Goal: Task Accomplishment & Management: Complete application form

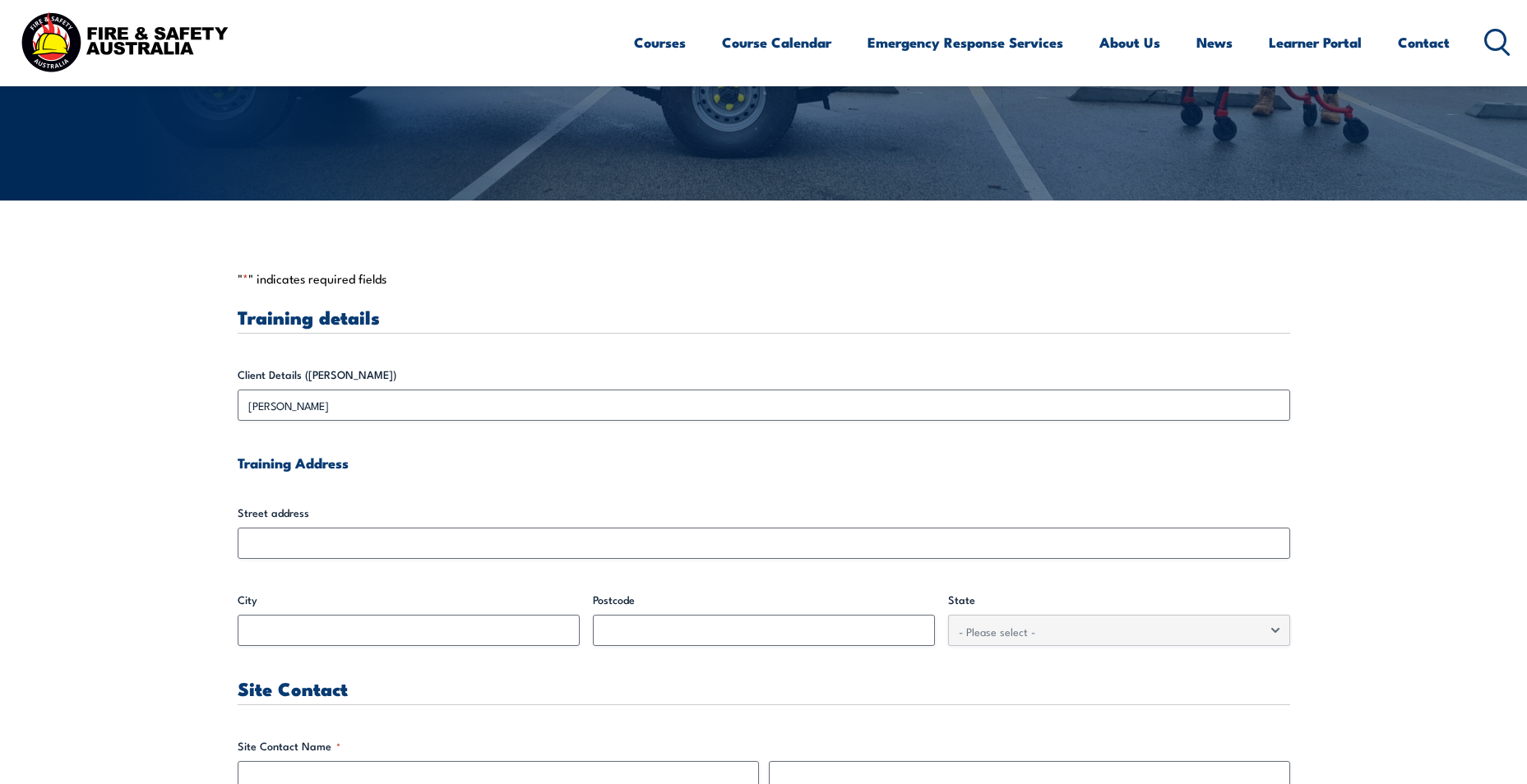
scroll to position [411, 0]
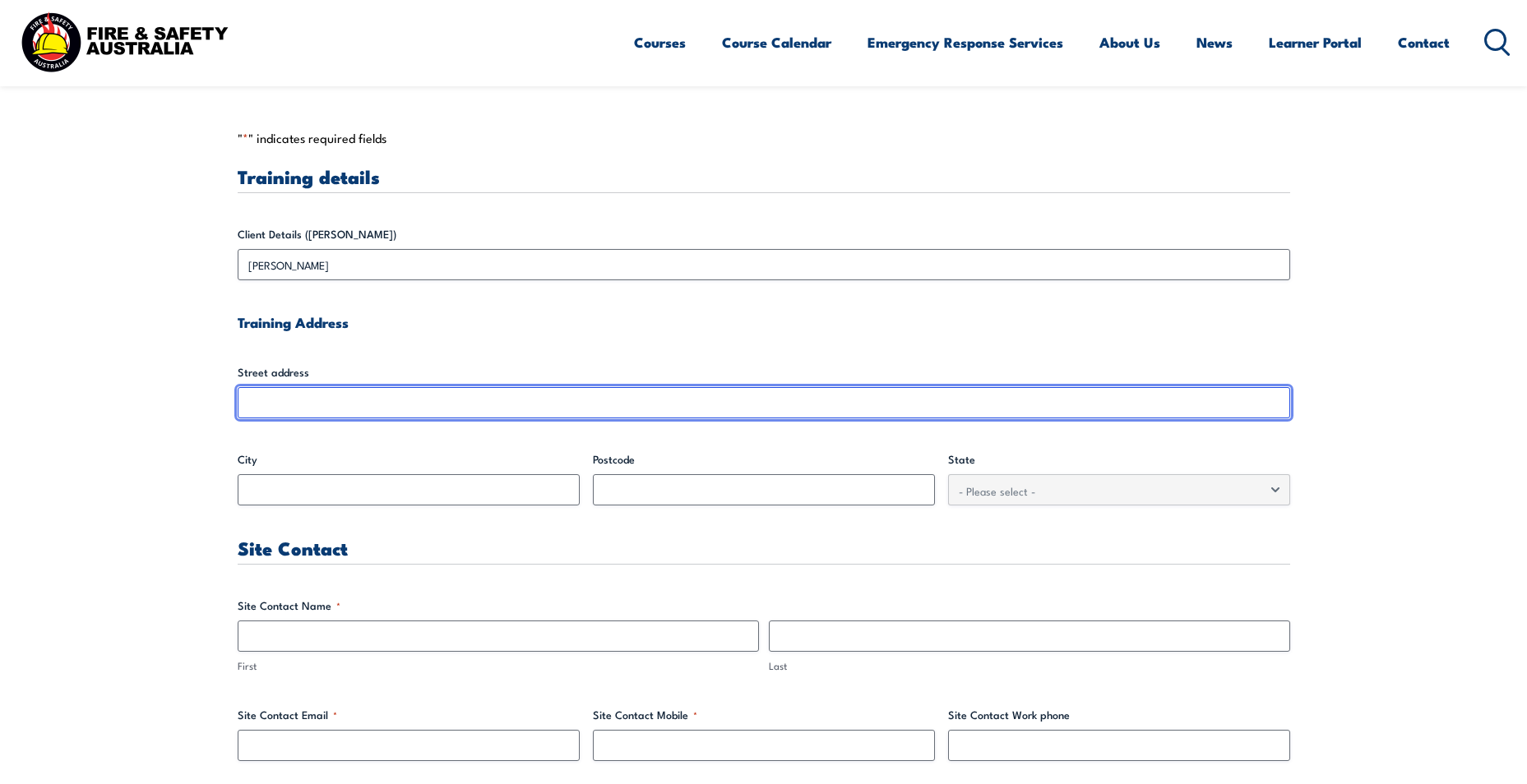
click at [587, 403] on input "Street address" at bounding box center [764, 403] width 1053 height 31
click at [569, 407] on input "Street address" at bounding box center [764, 403] width 1053 height 31
click at [281, 407] on input "Street address" at bounding box center [764, 403] width 1053 height 31
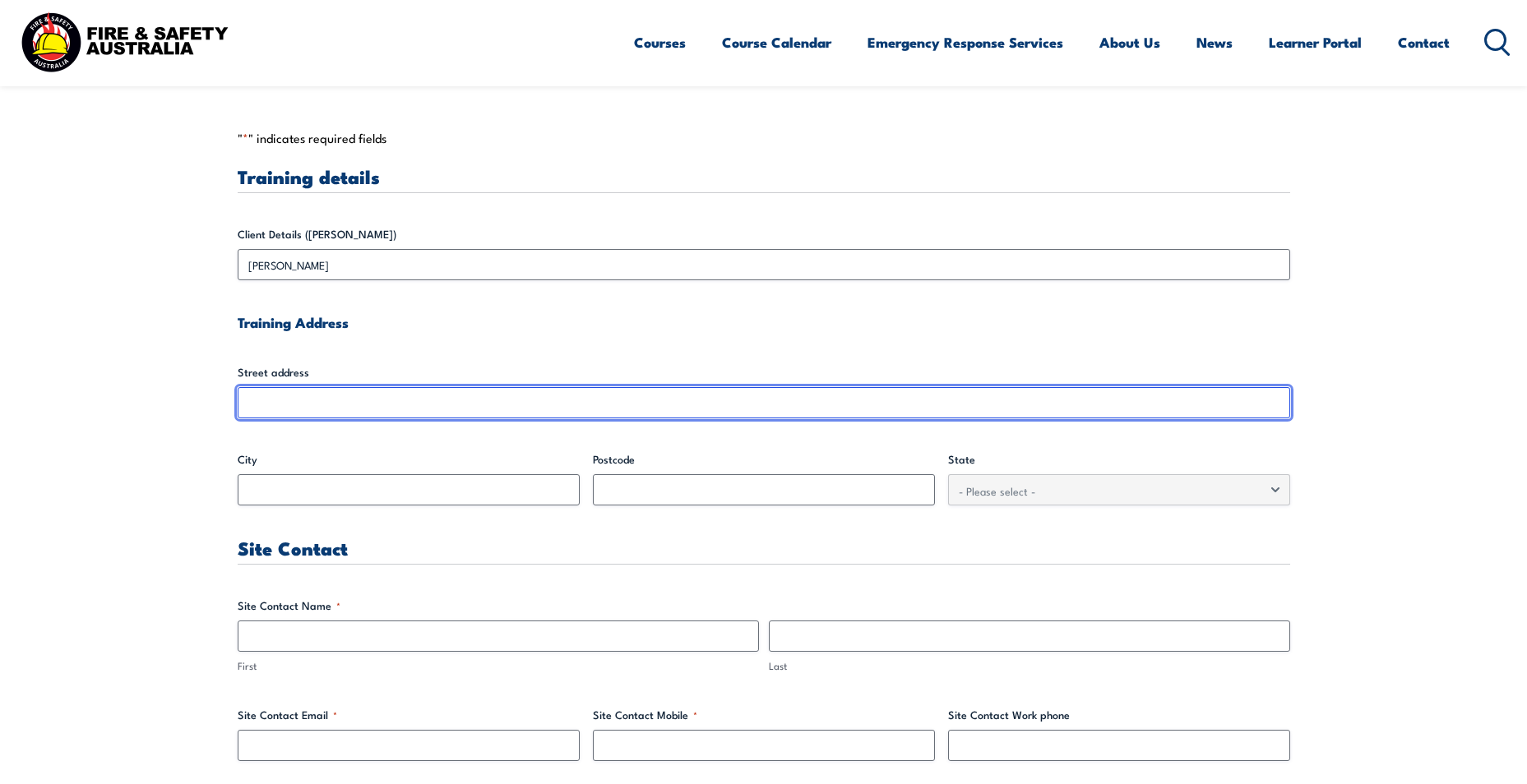
click at [327, 402] on input "Street address" at bounding box center [764, 403] width 1053 height 31
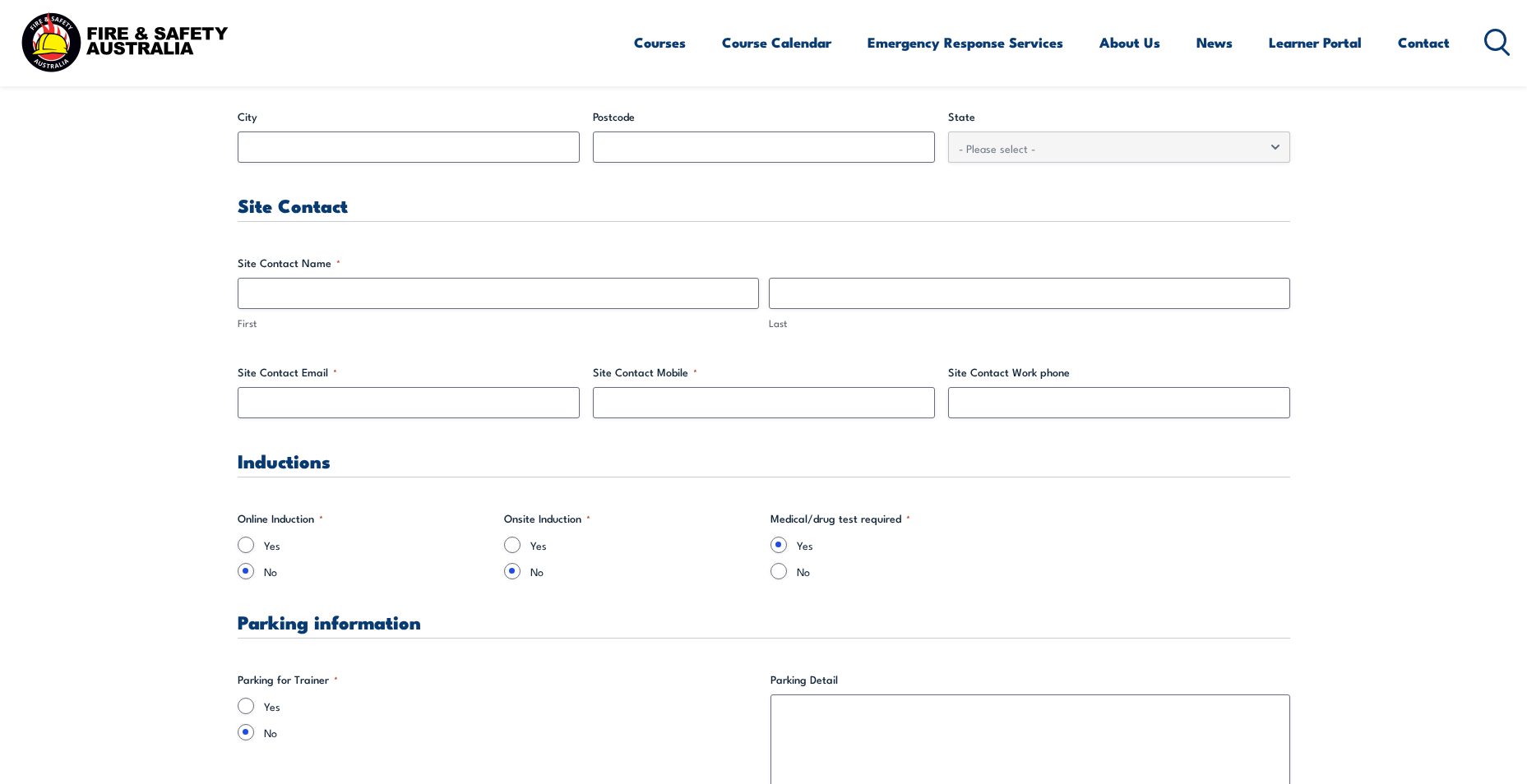
scroll to position [603, 0]
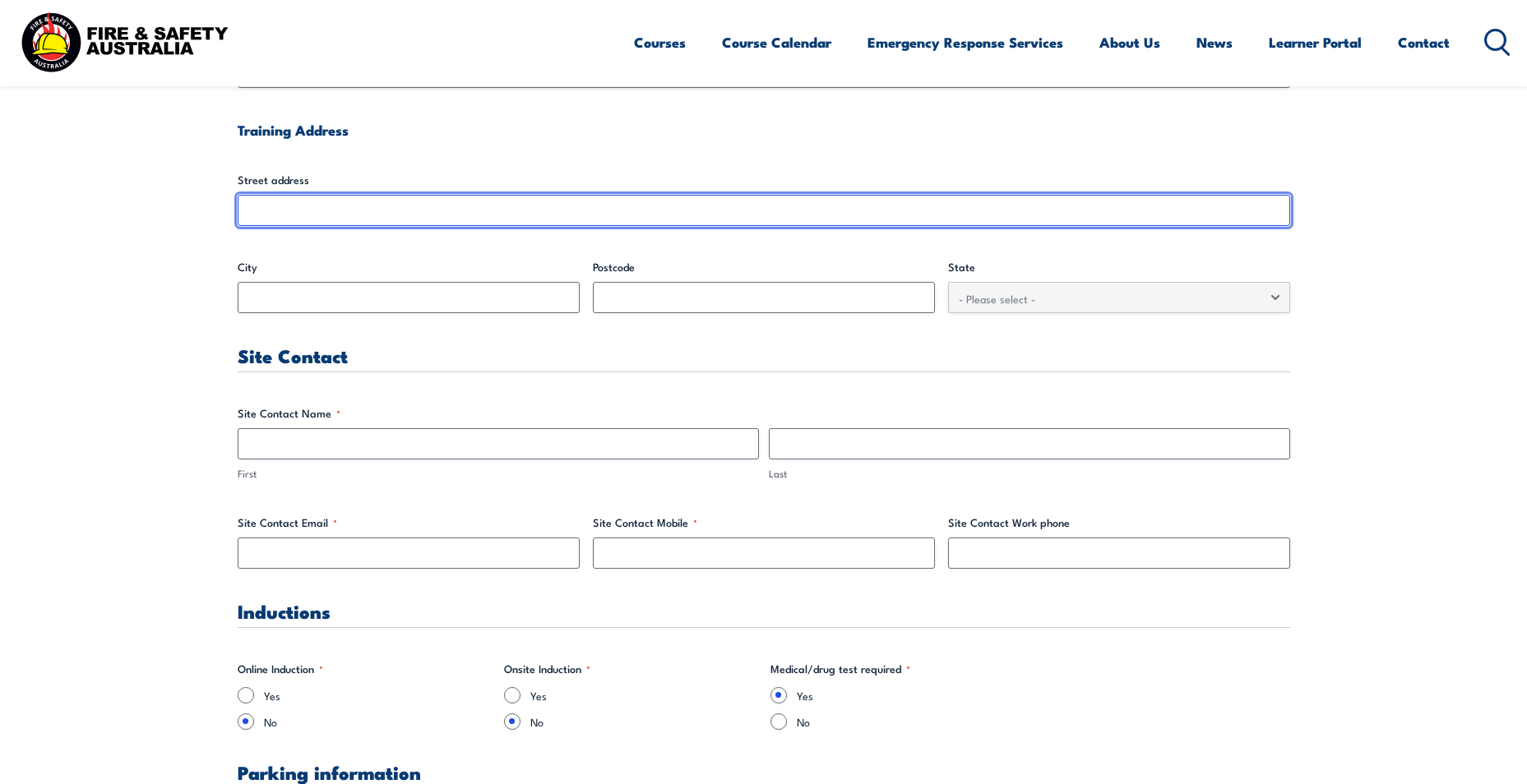
click at [342, 211] on input "Street address" at bounding box center [764, 211] width 1053 height 31
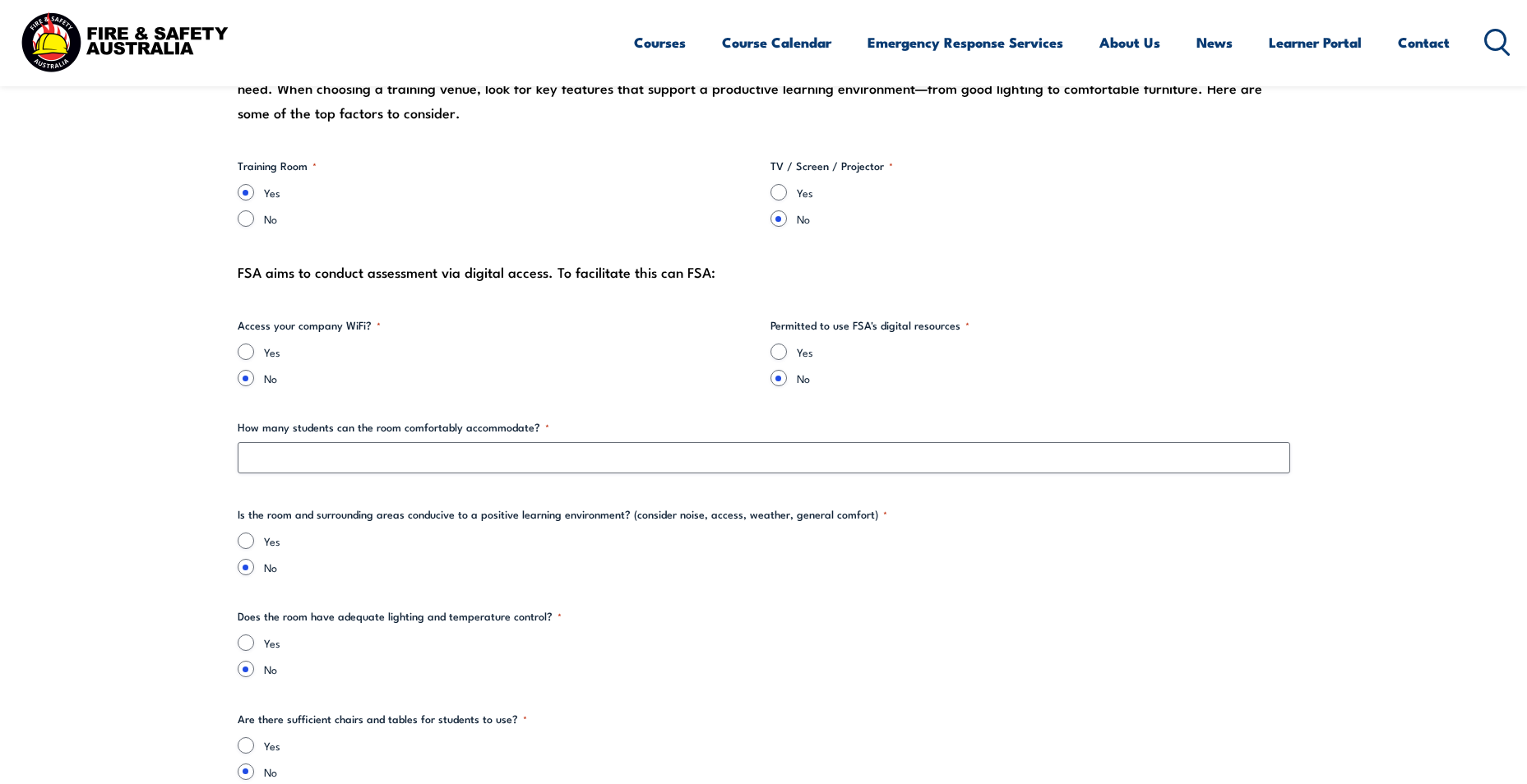
scroll to position [2028, 0]
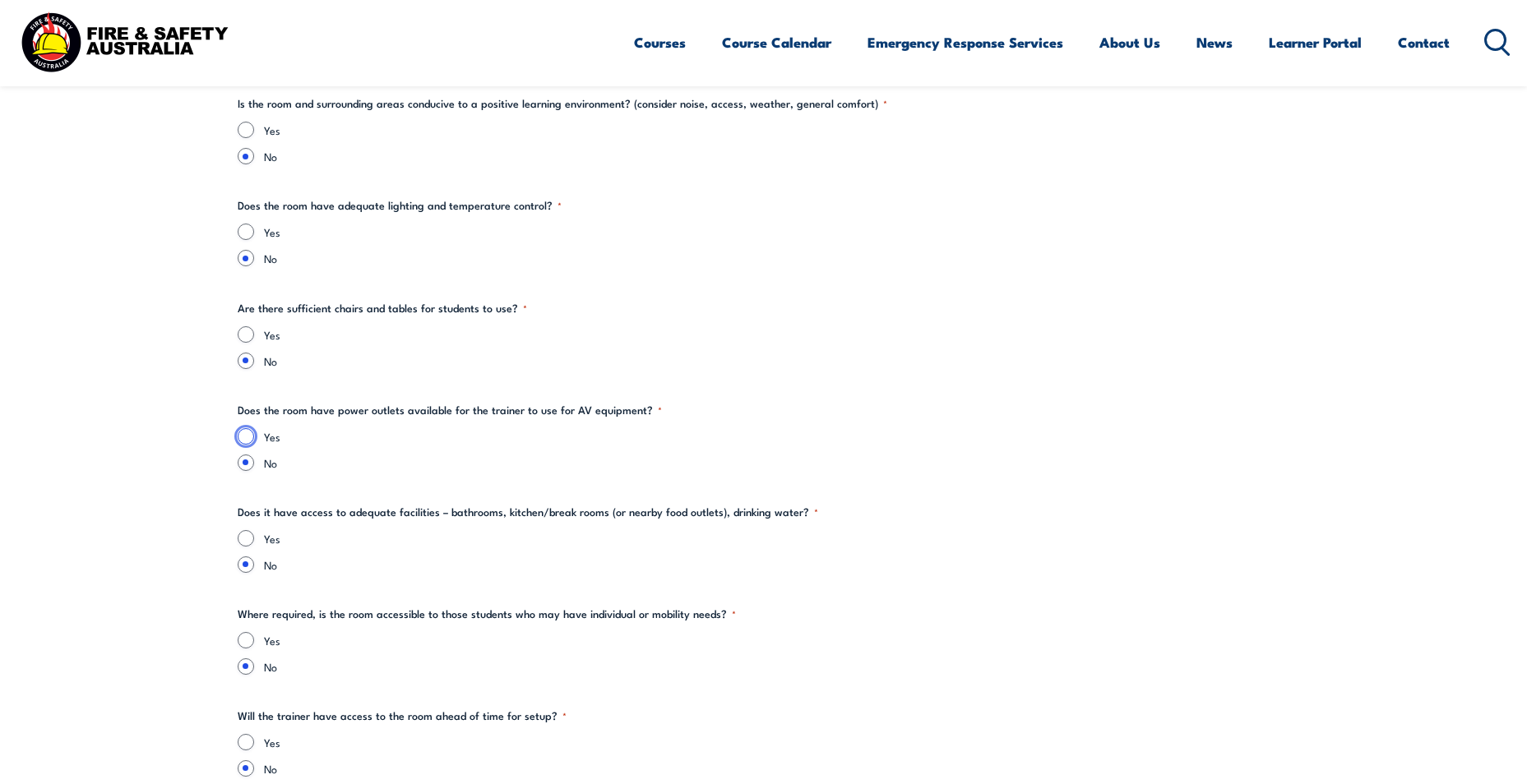
click at [243, 433] on input "Yes" at bounding box center [246, 436] width 17 height 17
radio input "true"
click at [241, 538] on input "Yes" at bounding box center [246, 538] width 17 height 17
radio input "true"
click at [246, 333] on input "Yes" at bounding box center [246, 334] width 17 height 17
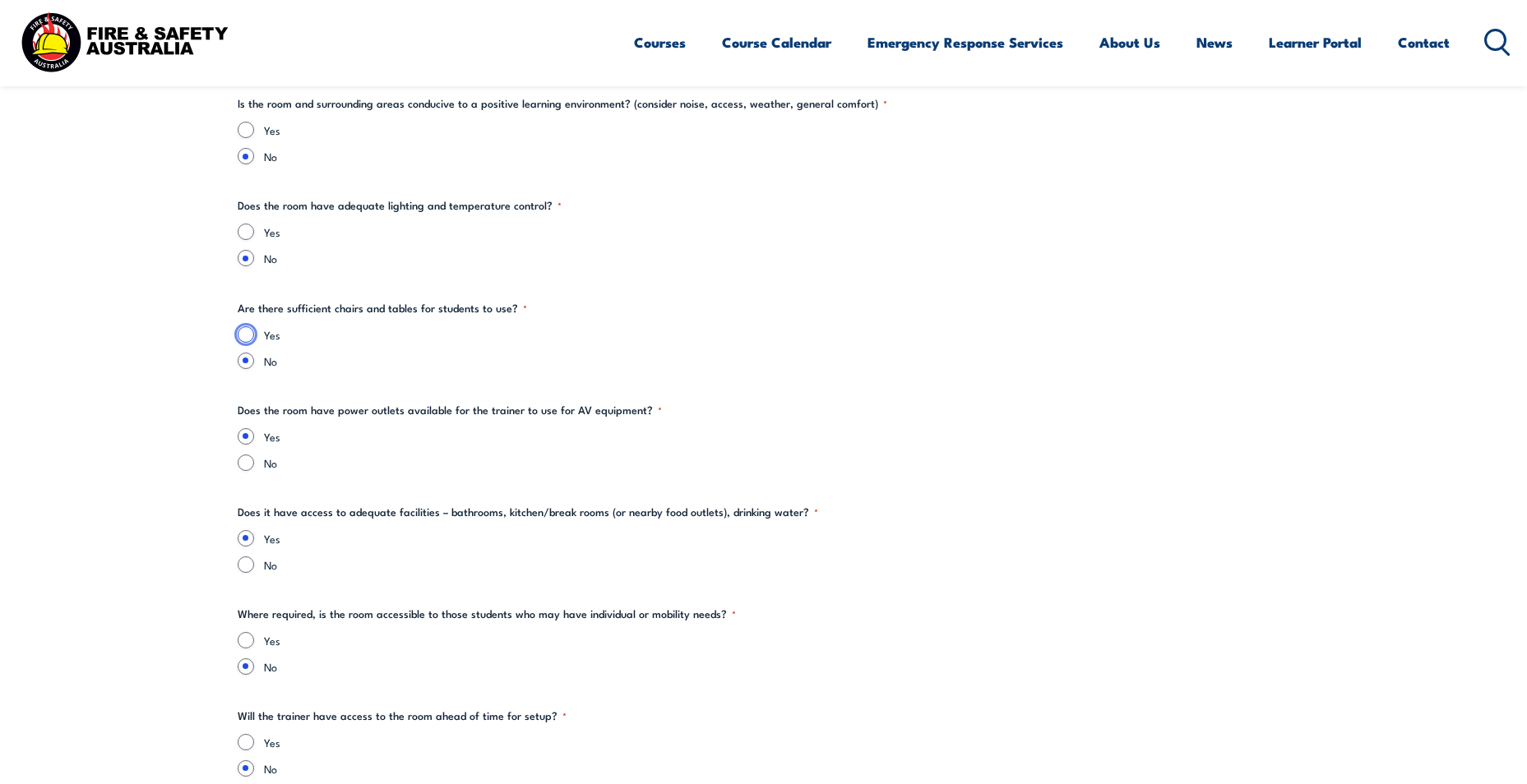
radio input "true"
click at [251, 232] on input "Yes" at bounding box center [246, 231] width 17 height 17
radio input "true"
click at [247, 130] on input "Yes" at bounding box center [246, 130] width 17 height 17
radio input "true"
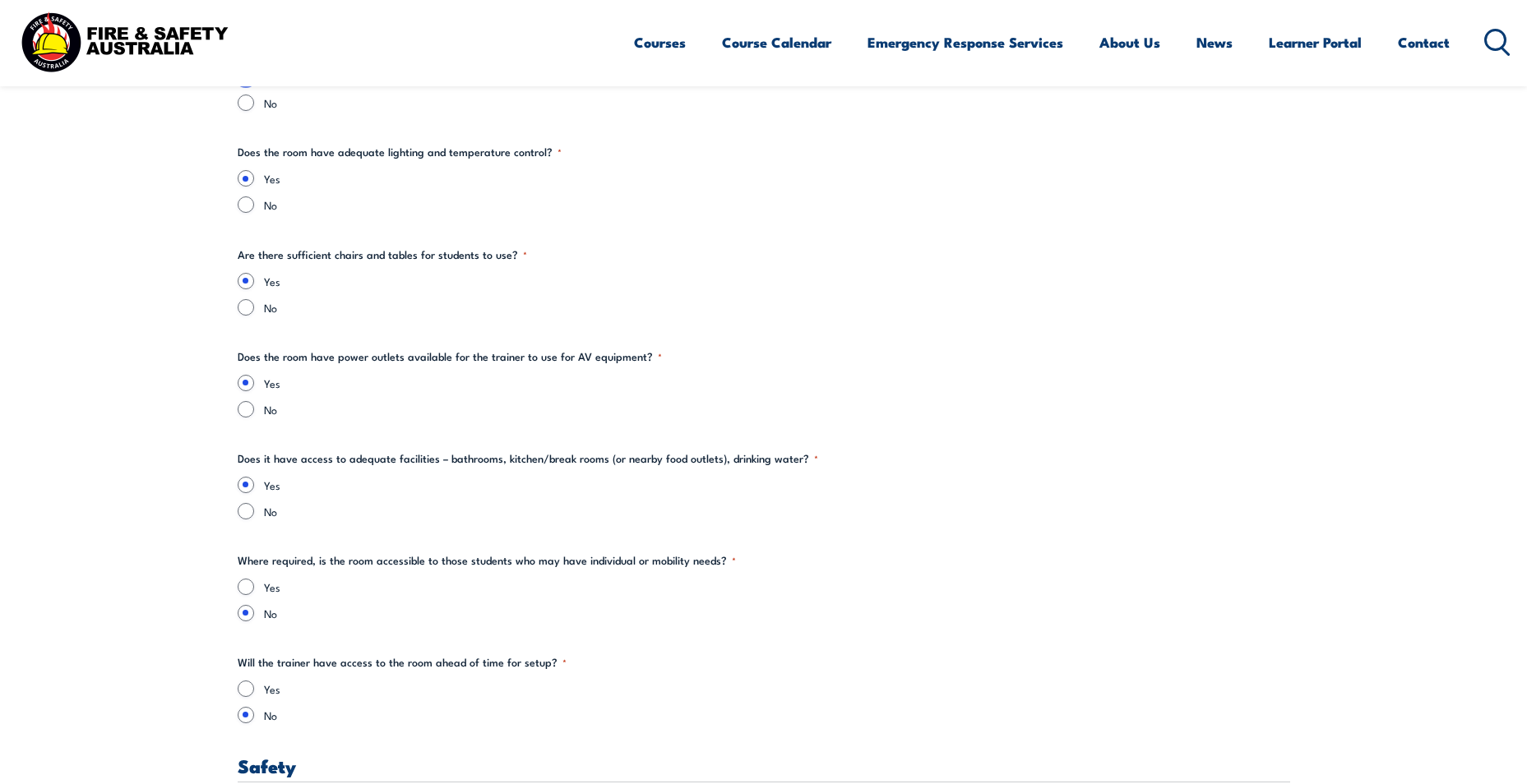
scroll to position [2111, 0]
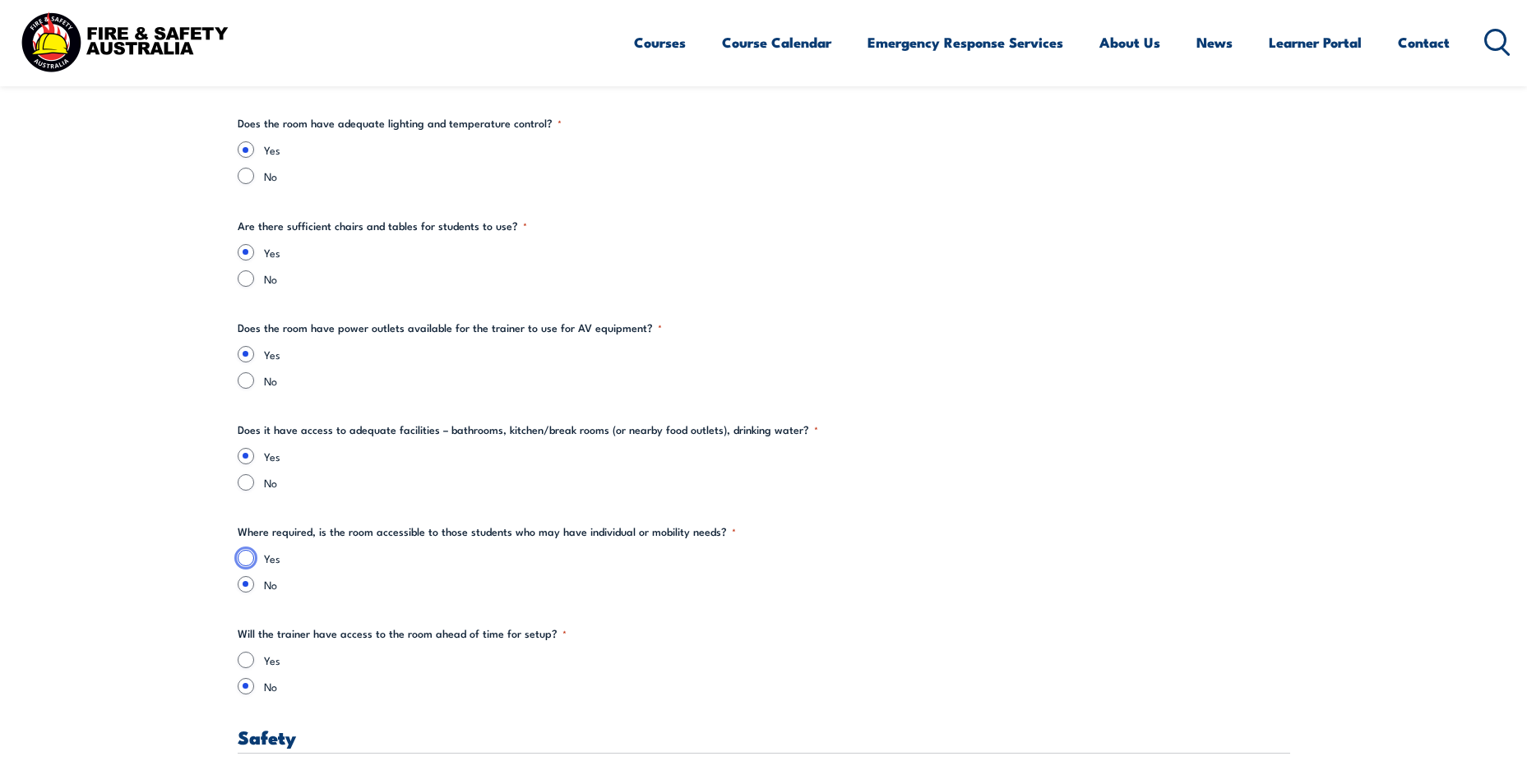
click at [240, 560] on input "Yes" at bounding box center [246, 558] width 17 height 17
radio input "true"
click at [242, 663] on input "Yes" at bounding box center [246, 660] width 17 height 17
radio input "true"
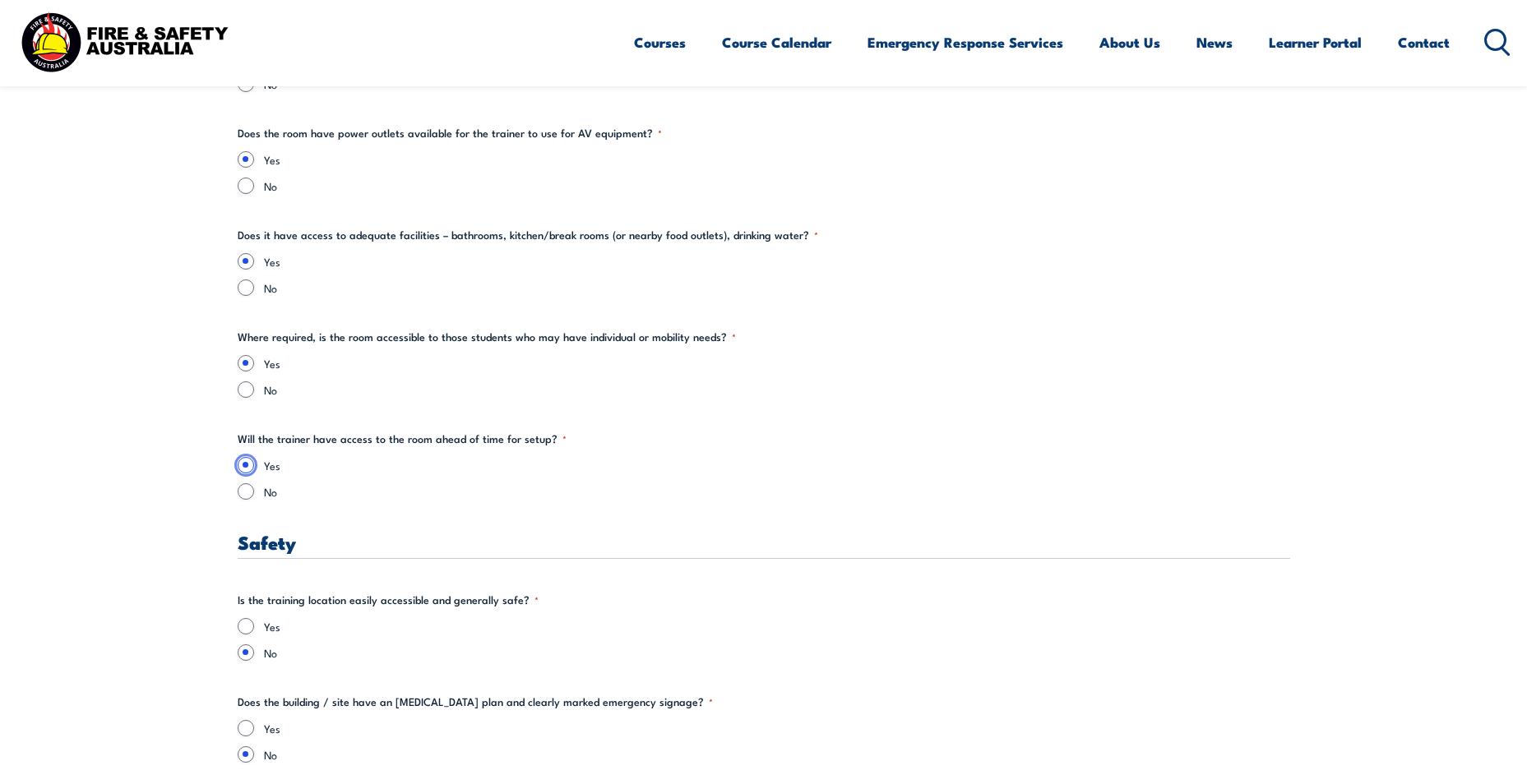
scroll to position [2440, 0]
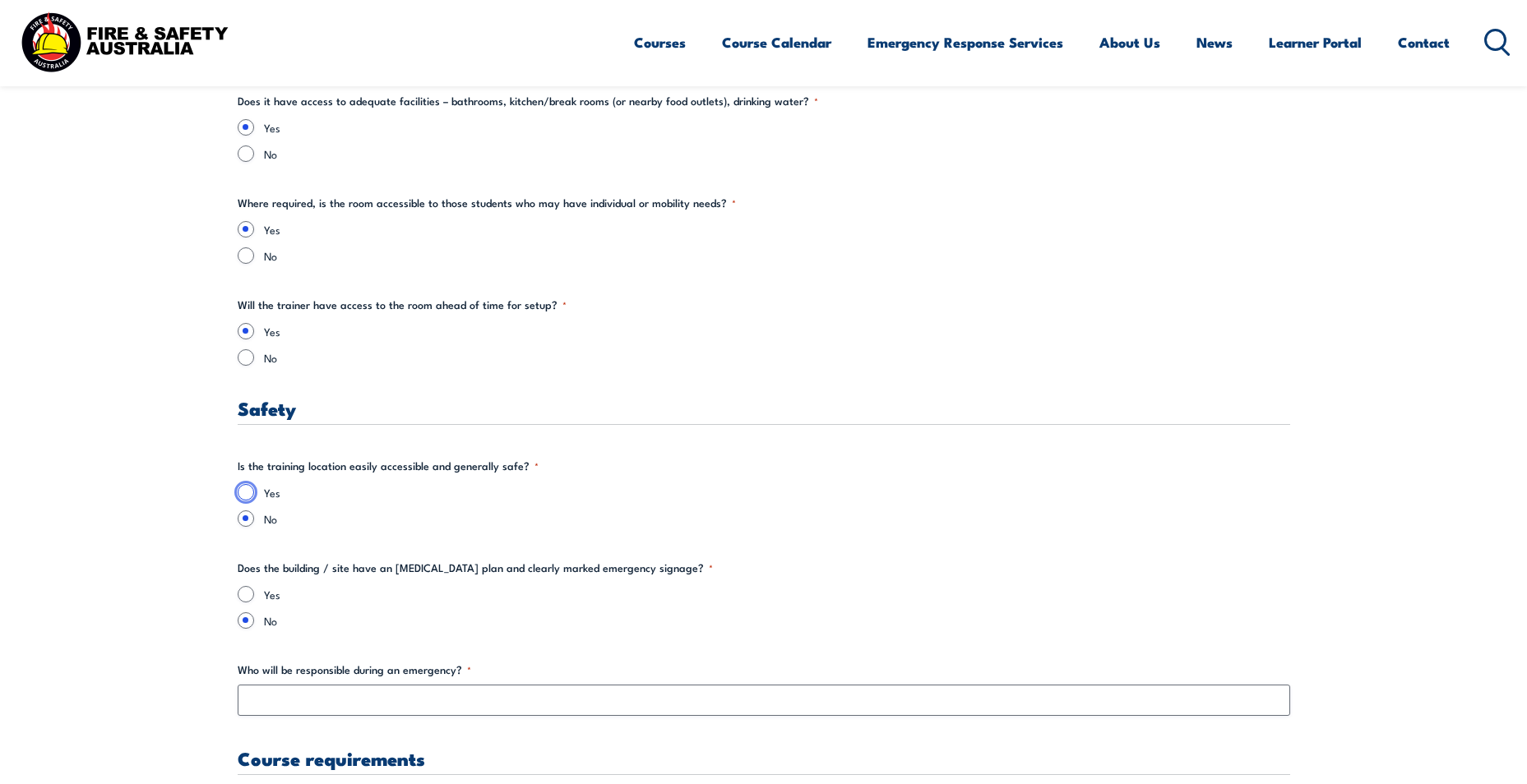
click at [248, 492] on input "Yes" at bounding box center [246, 492] width 17 height 17
radio input "true"
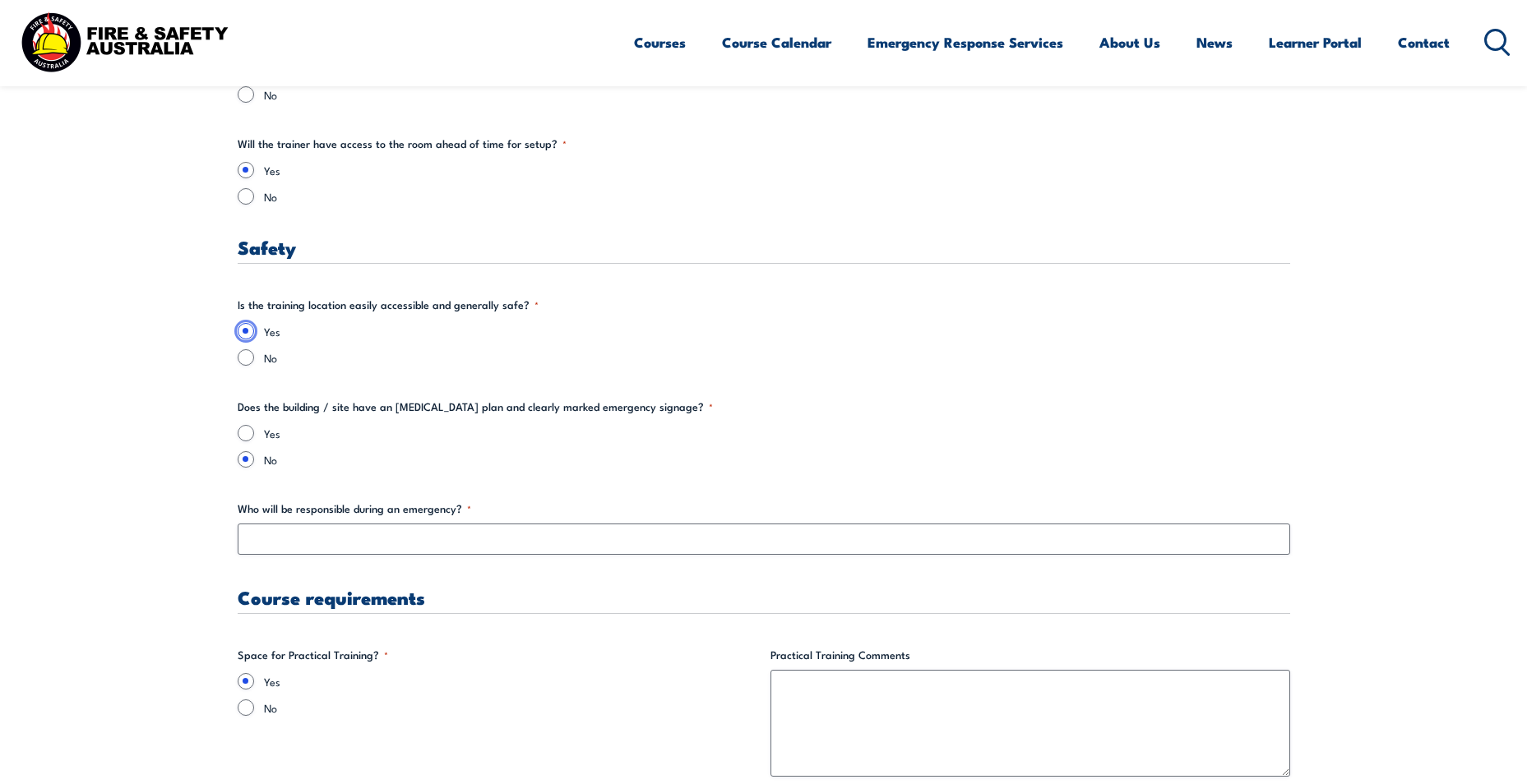
scroll to position [2604, 0]
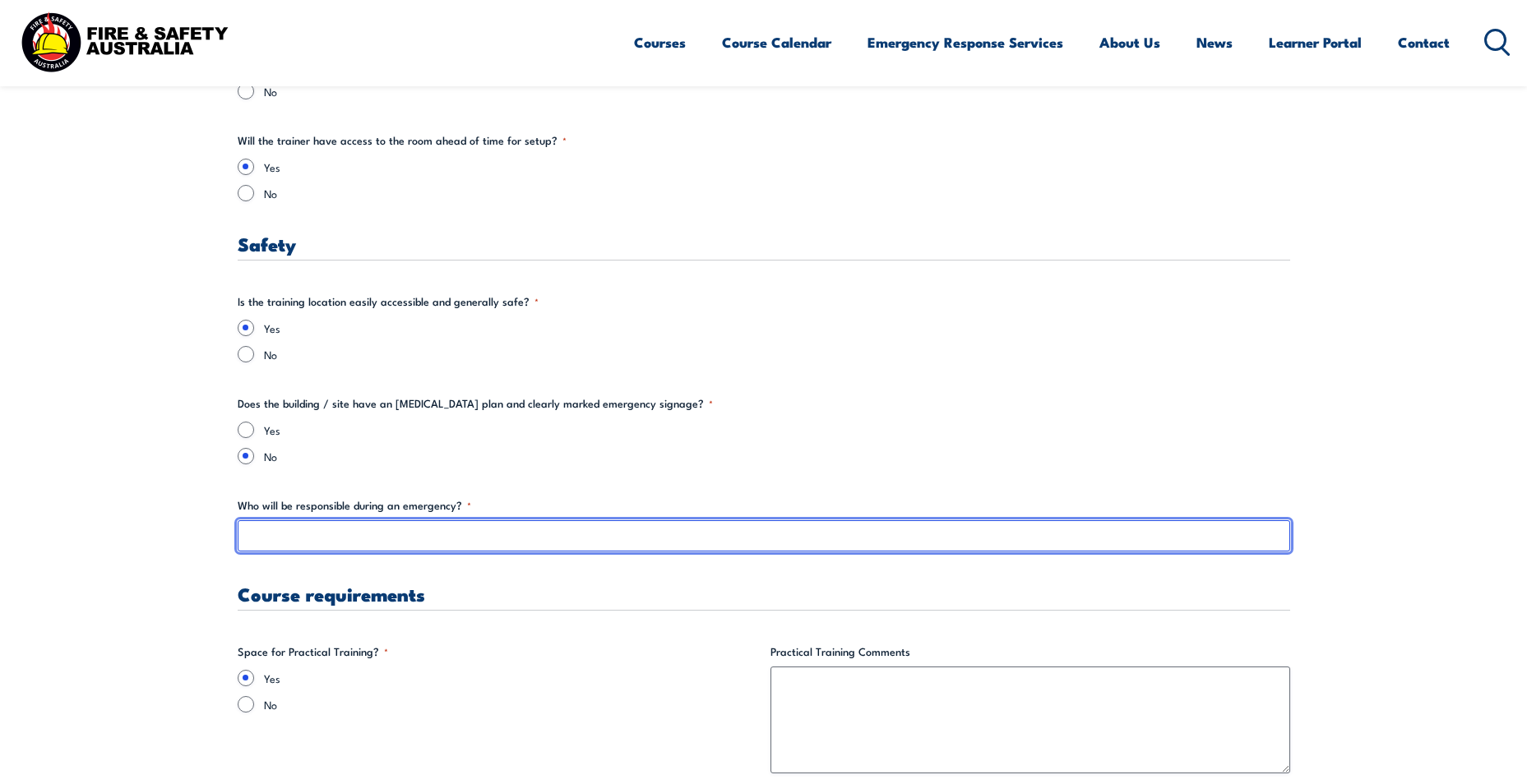
click at [276, 541] on input "Who will be responsible during an emergency? *" at bounding box center [764, 536] width 1053 height 31
type input "i"
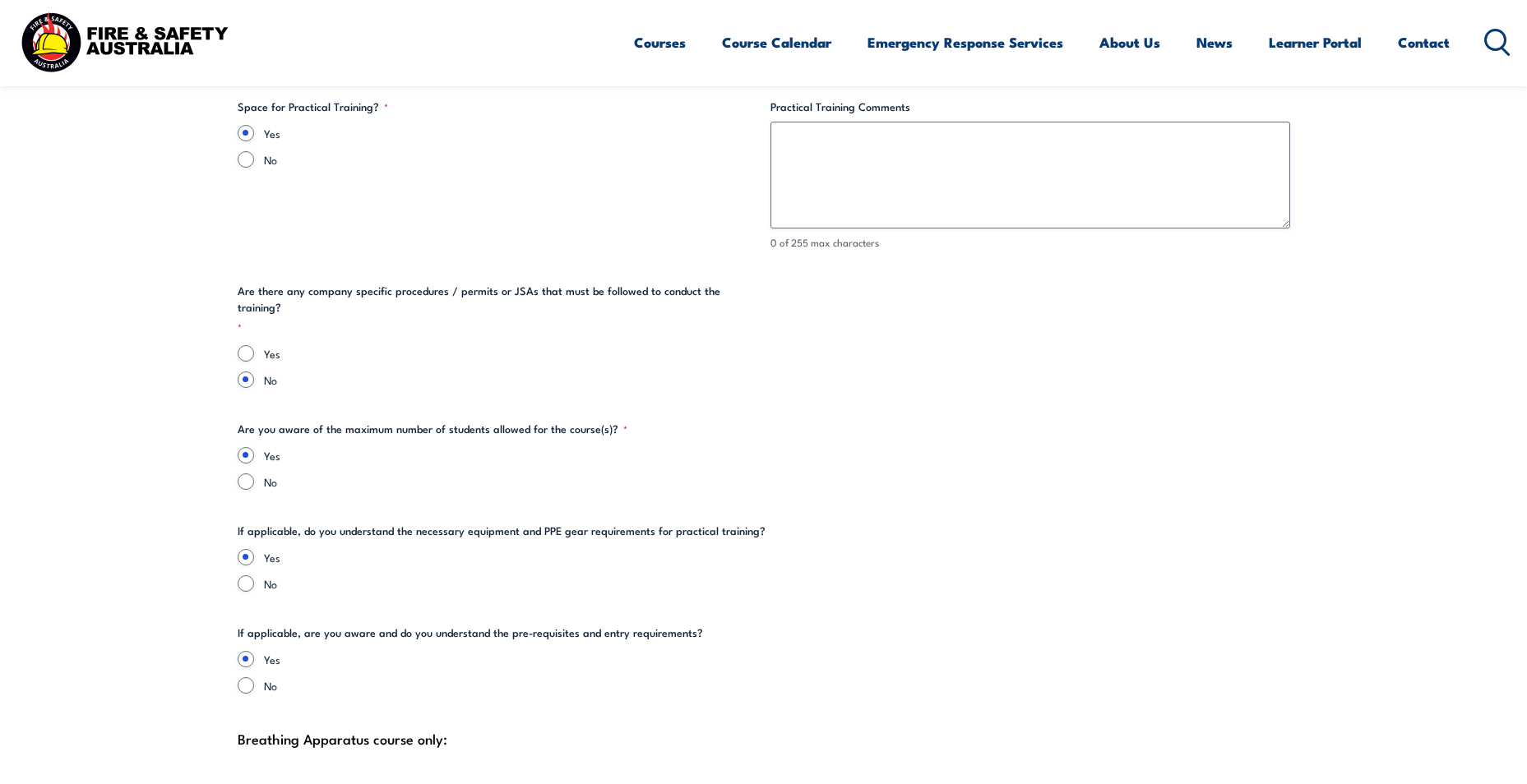
scroll to position [3179, 0]
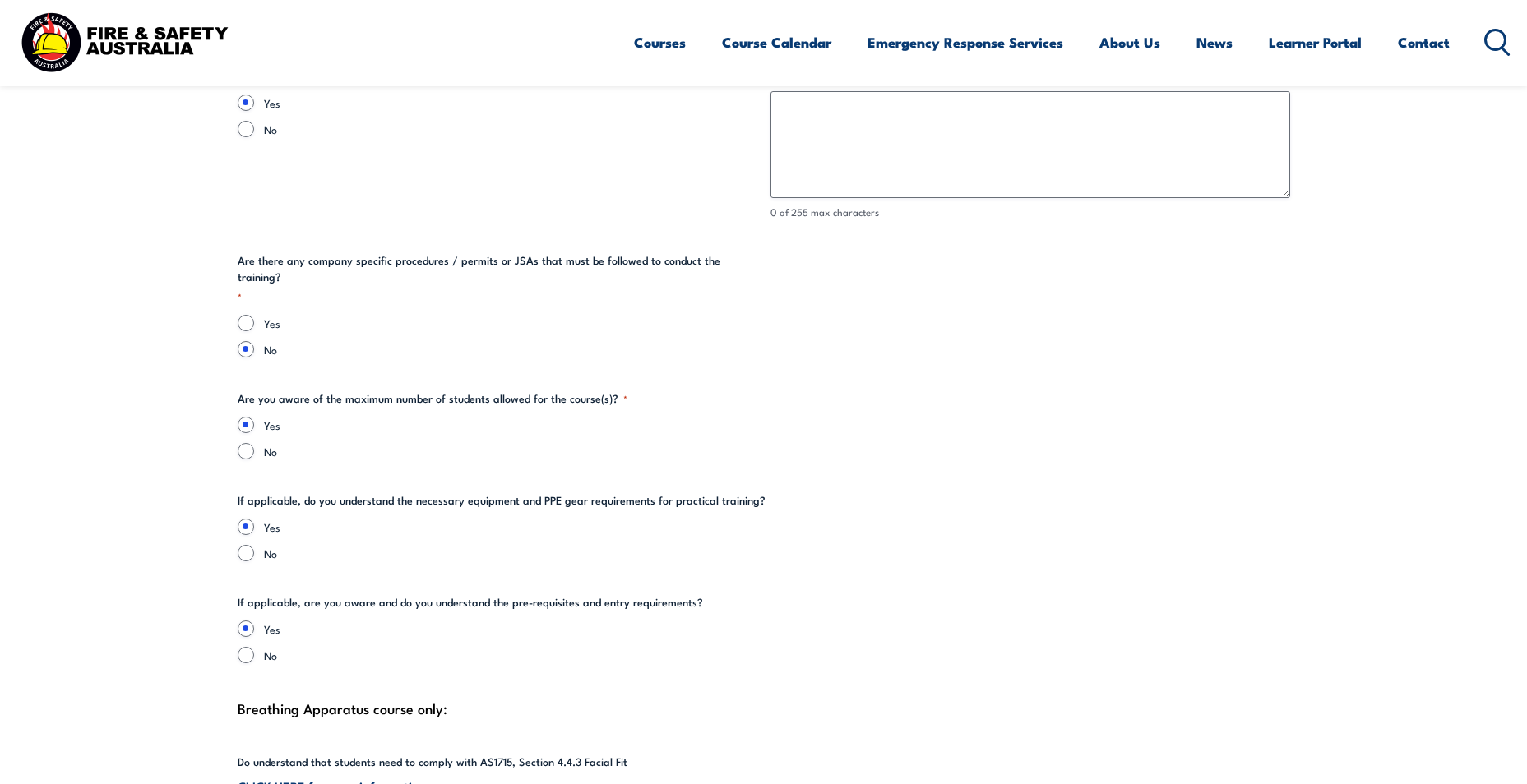
type input "In house wardens"
click at [248, 545] on input "No" at bounding box center [246, 553] width 17 height 17
radio input "true"
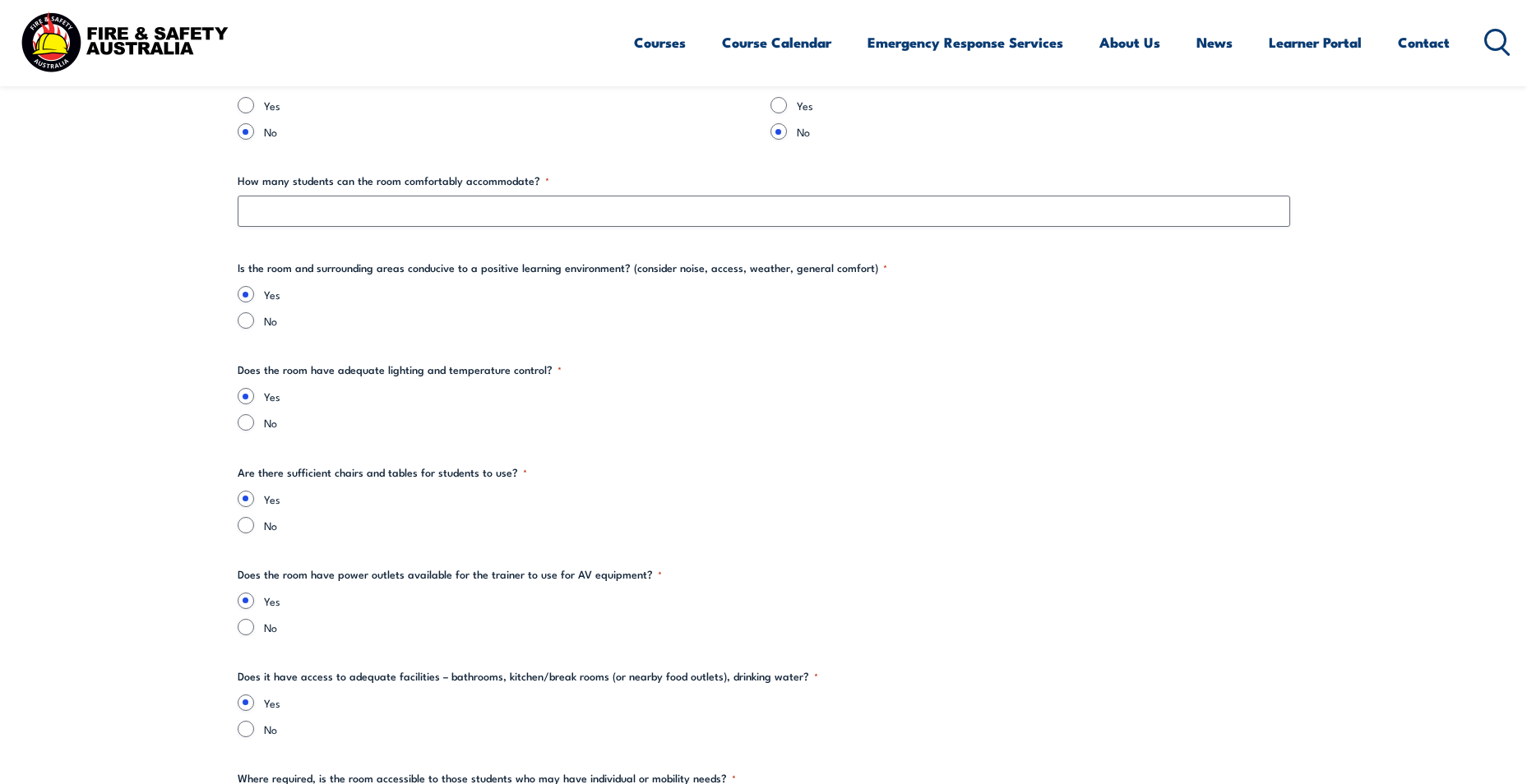
scroll to position [1453, 0]
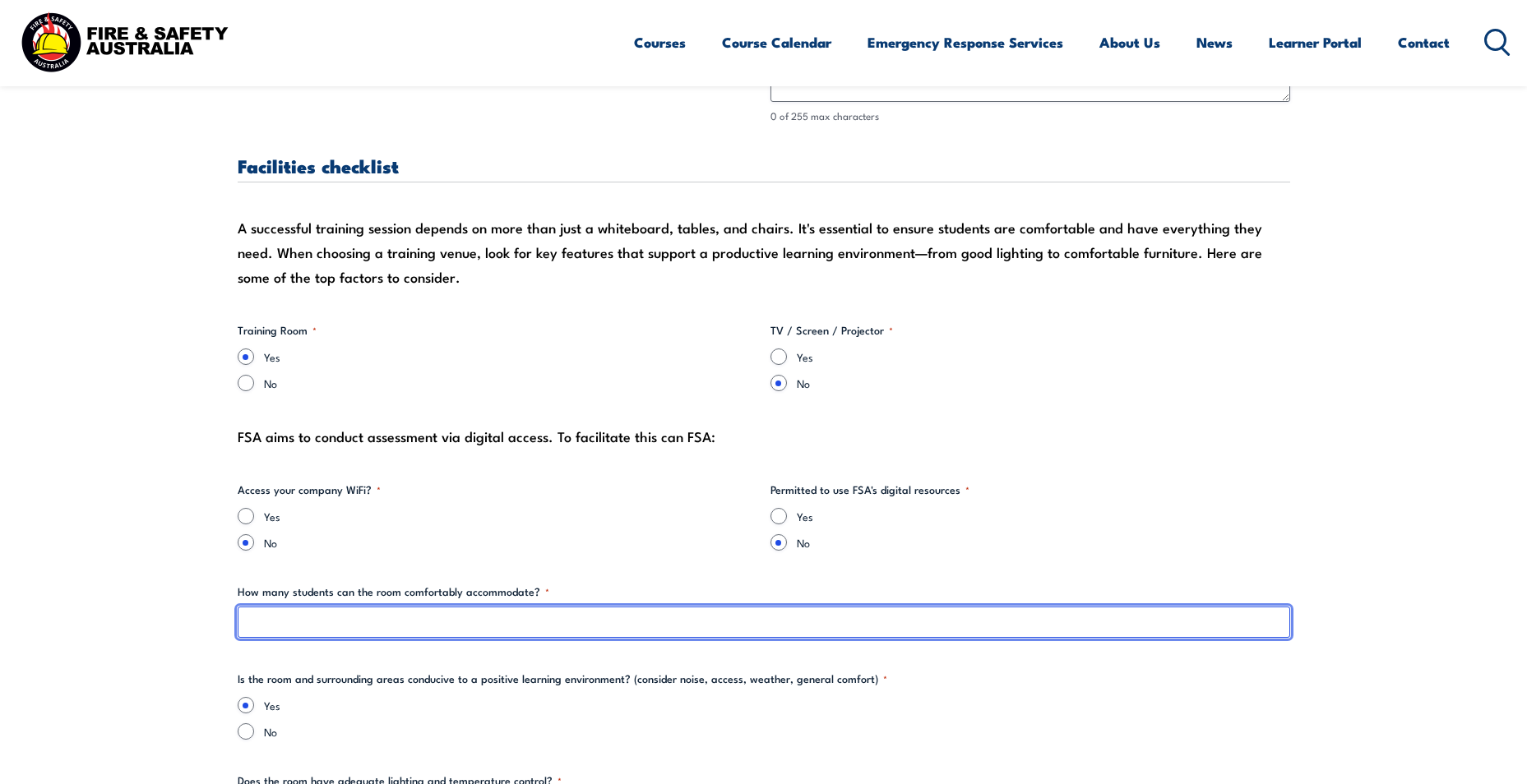
click at [295, 627] on input "How many students can the room comfortably accommodate? *" at bounding box center [764, 623] width 1053 height 31
type input "15"
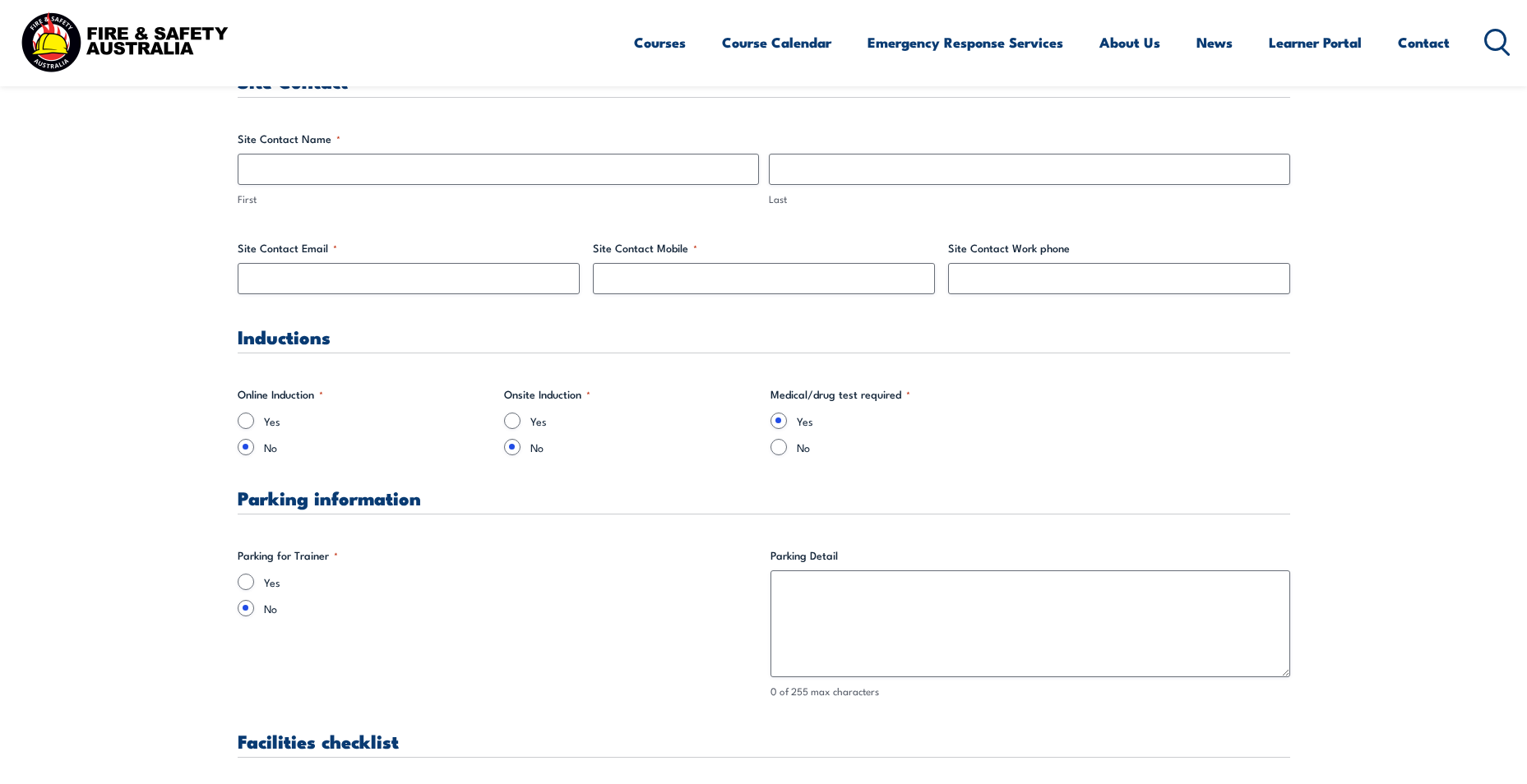
scroll to position [549, 0]
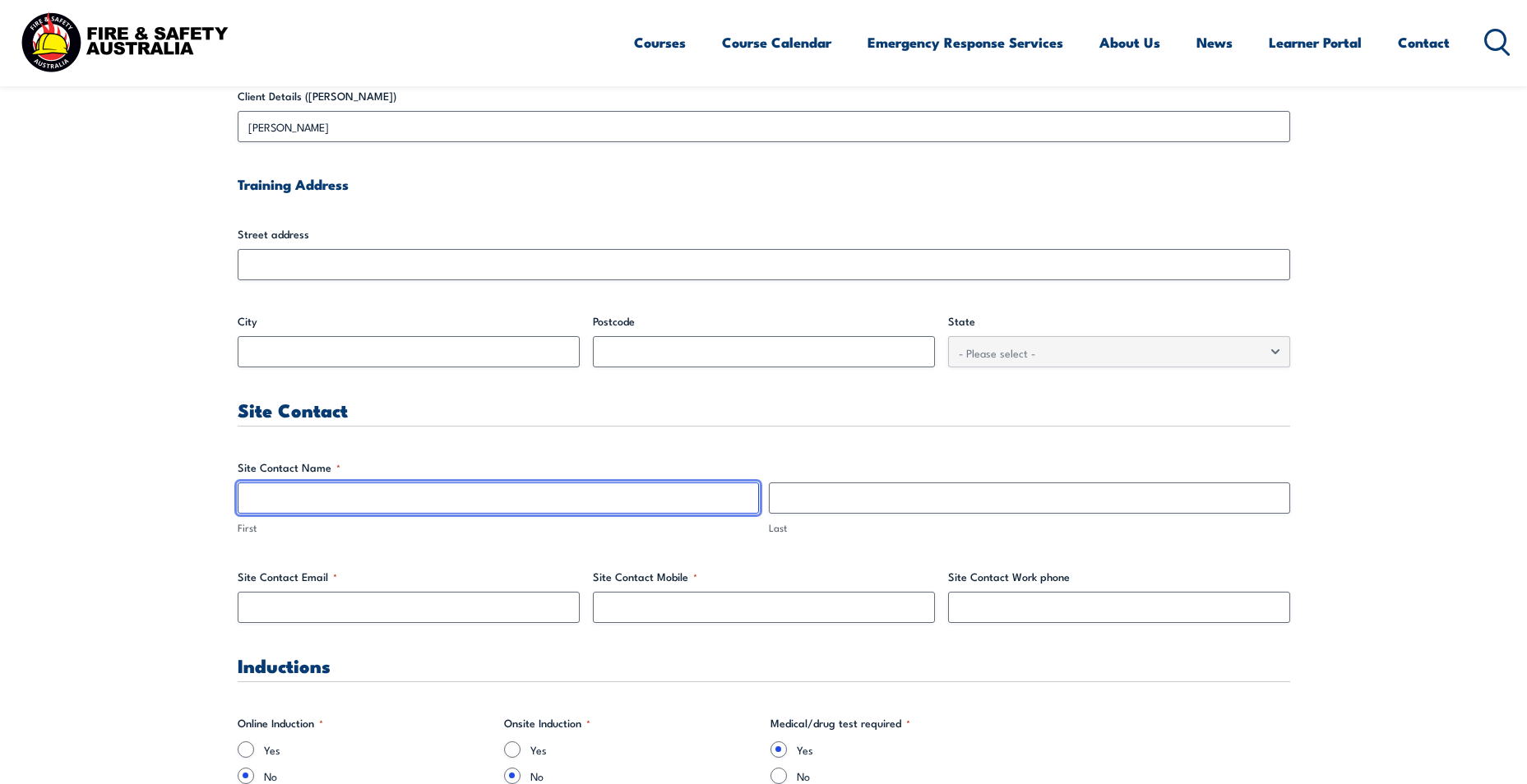
click at [392, 498] on input "First" at bounding box center [499, 499] width 521 height 31
type input "[PERSON_NAME]"
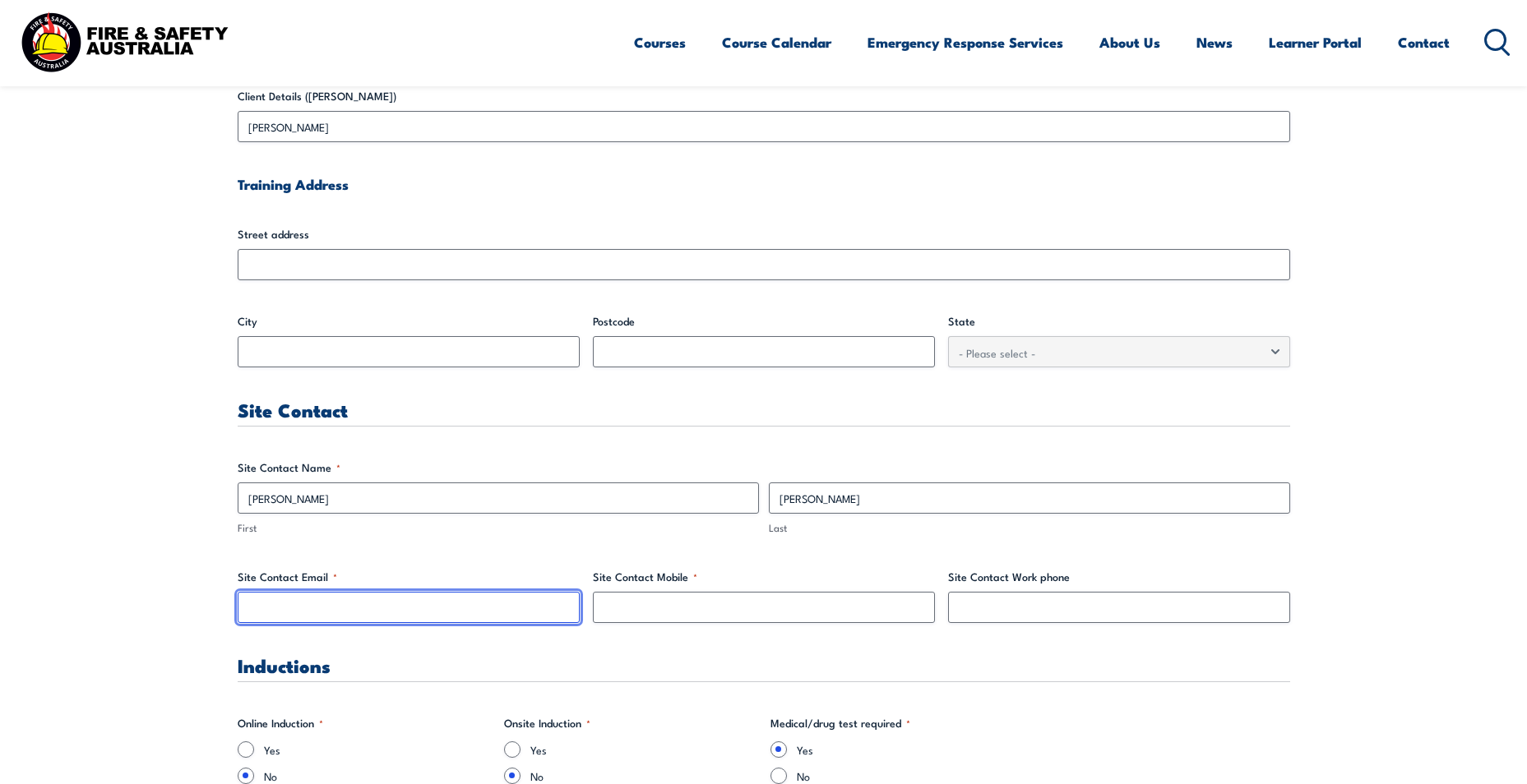
click at [336, 607] on input "Site Contact Email *" at bounding box center [409, 608] width 342 height 31
type input "[PERSON_NAME][EMAIL_ADDRESS][PERSON_NAME][DOMAIN_NAME]"
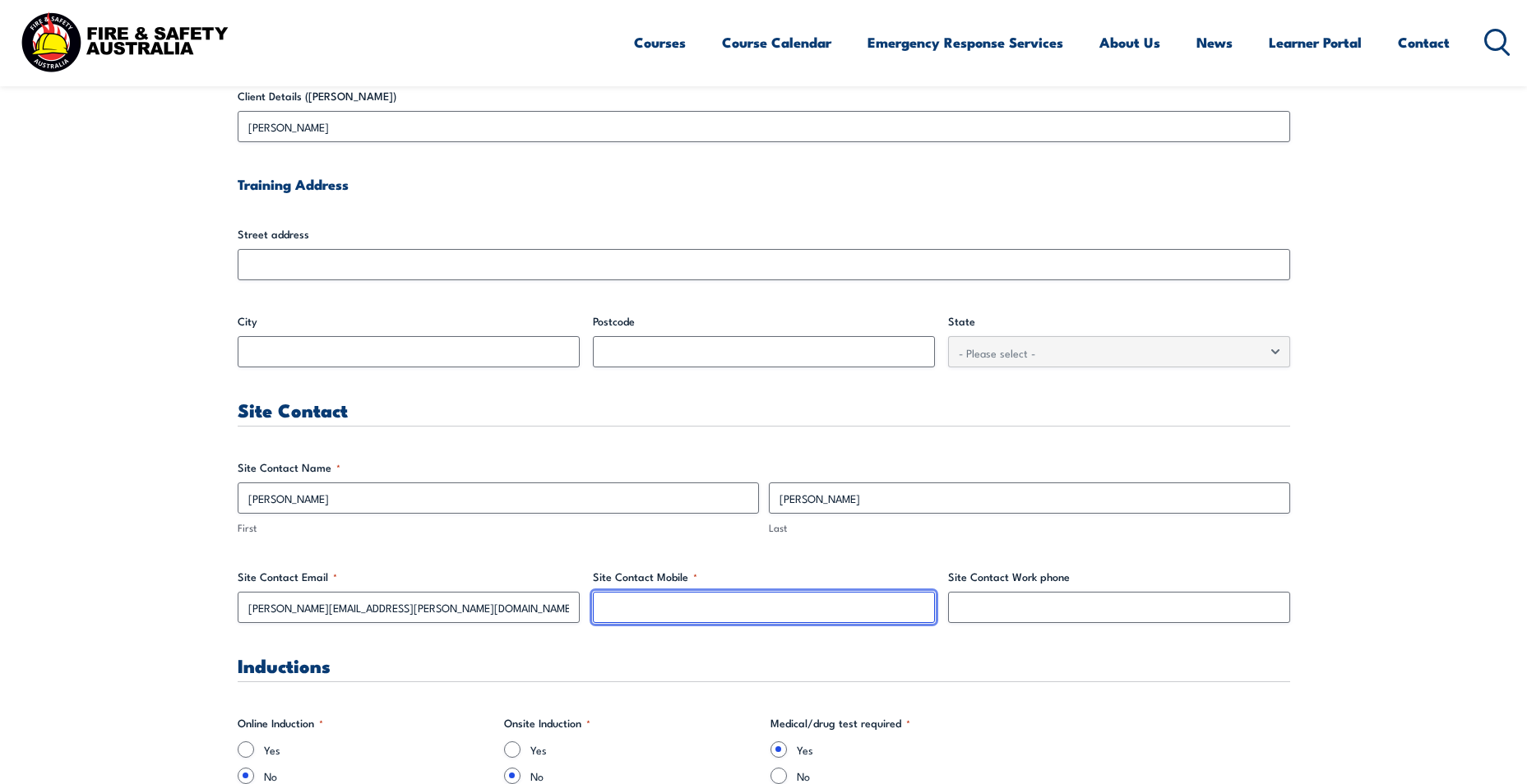
type input "0460284015"
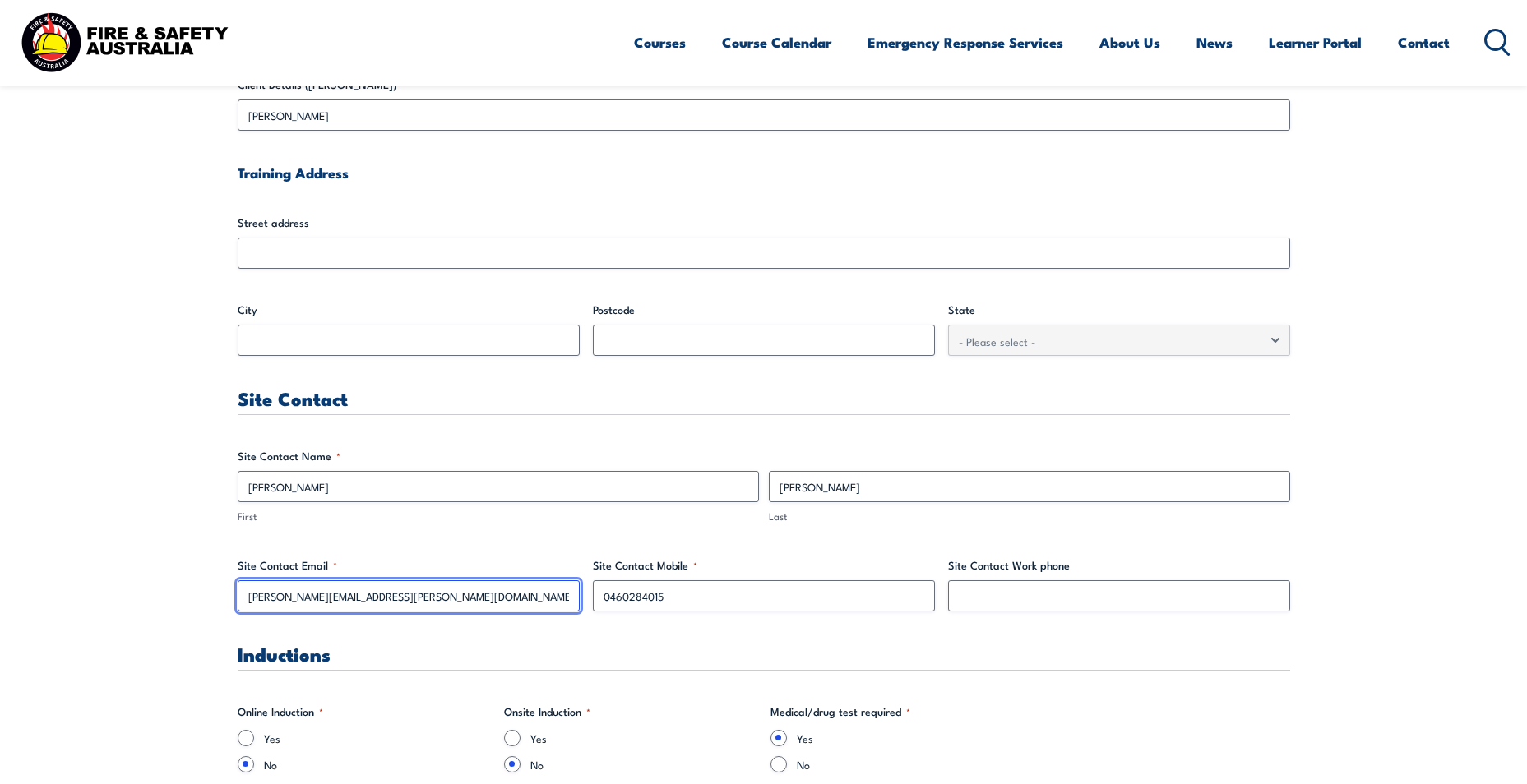
scroll to position [632, 0]
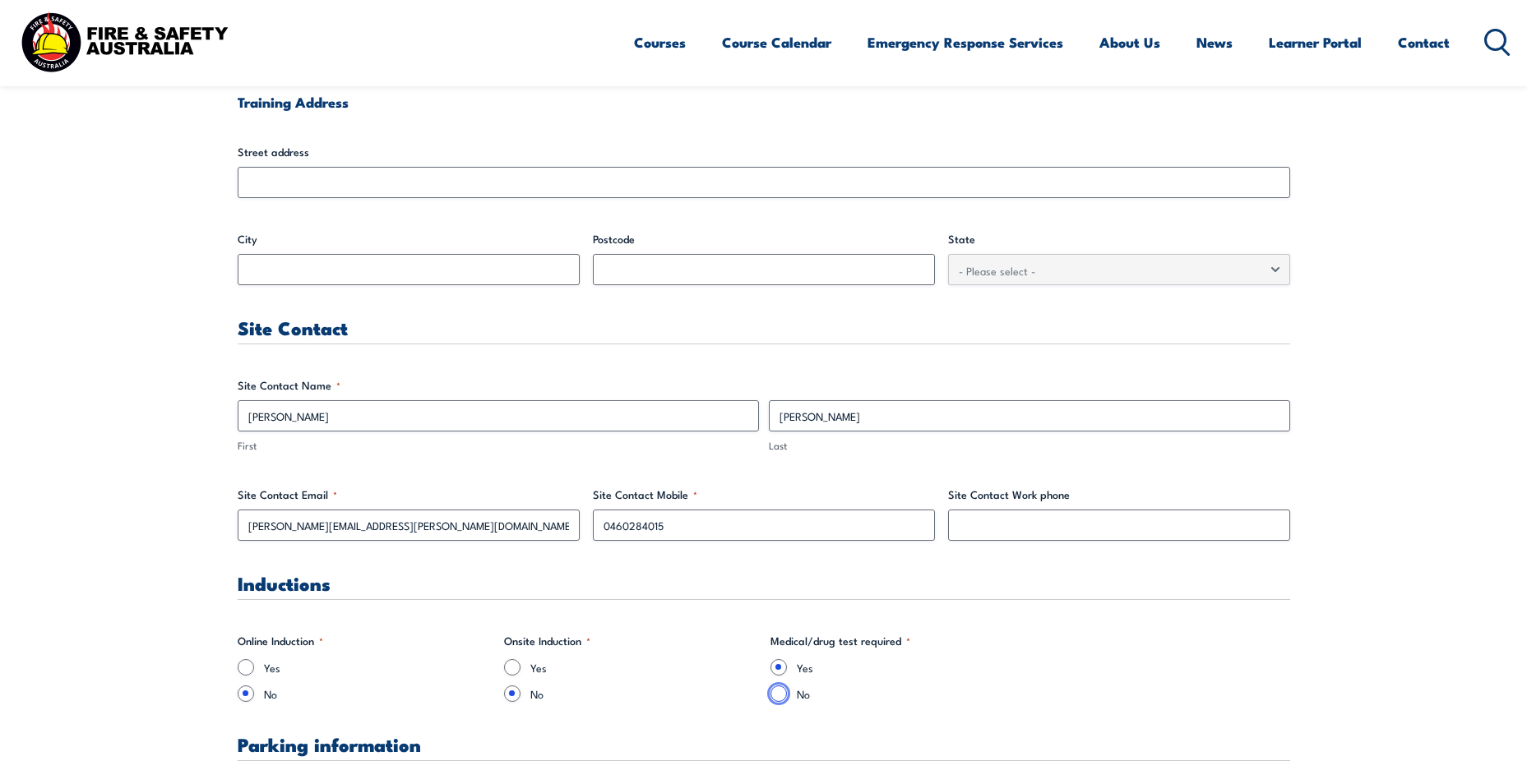
click at [778, 694] on input "No" at bounding box center [778, 694] width 17 height 17
radio input "true"
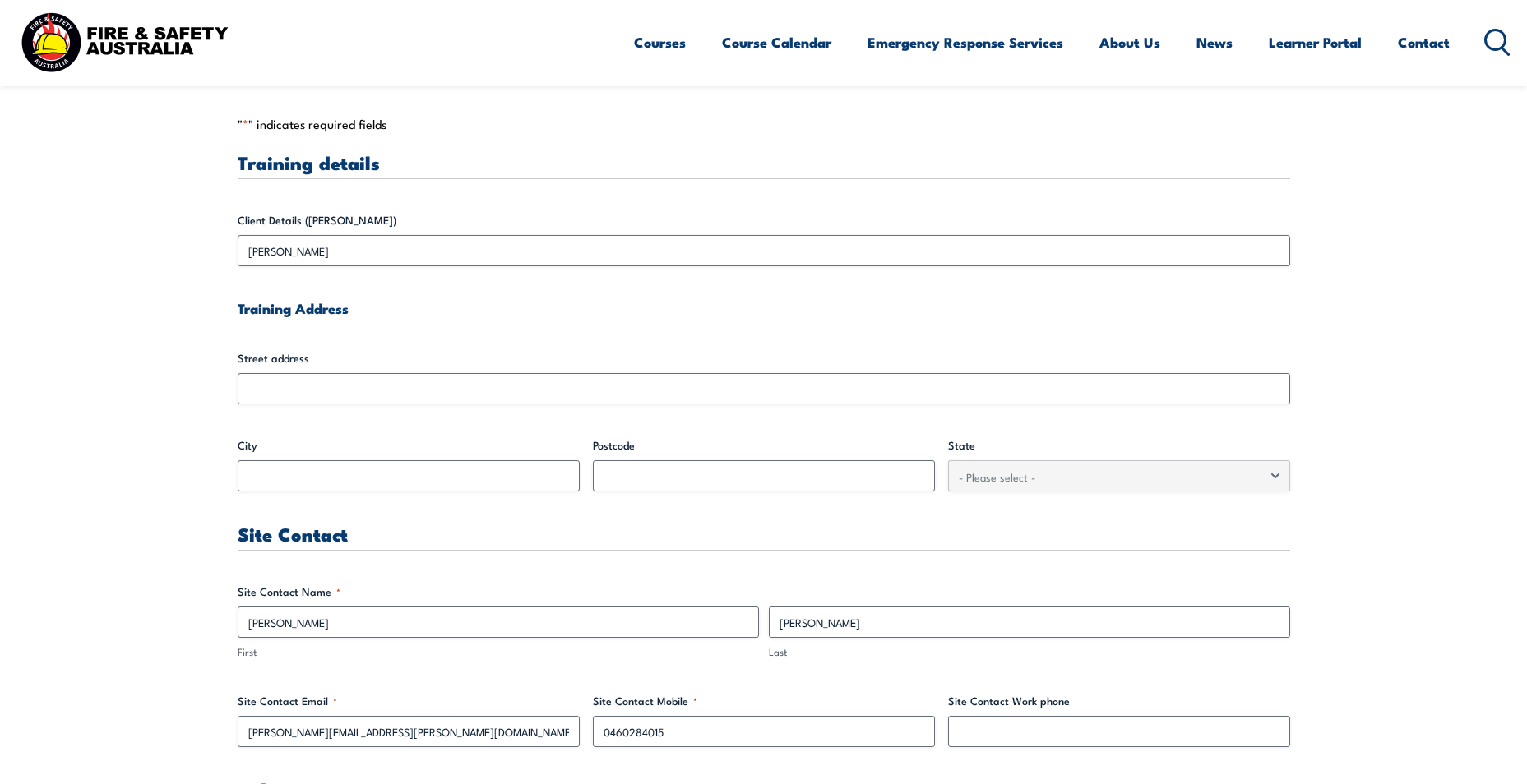
scroll to position [303, 0]
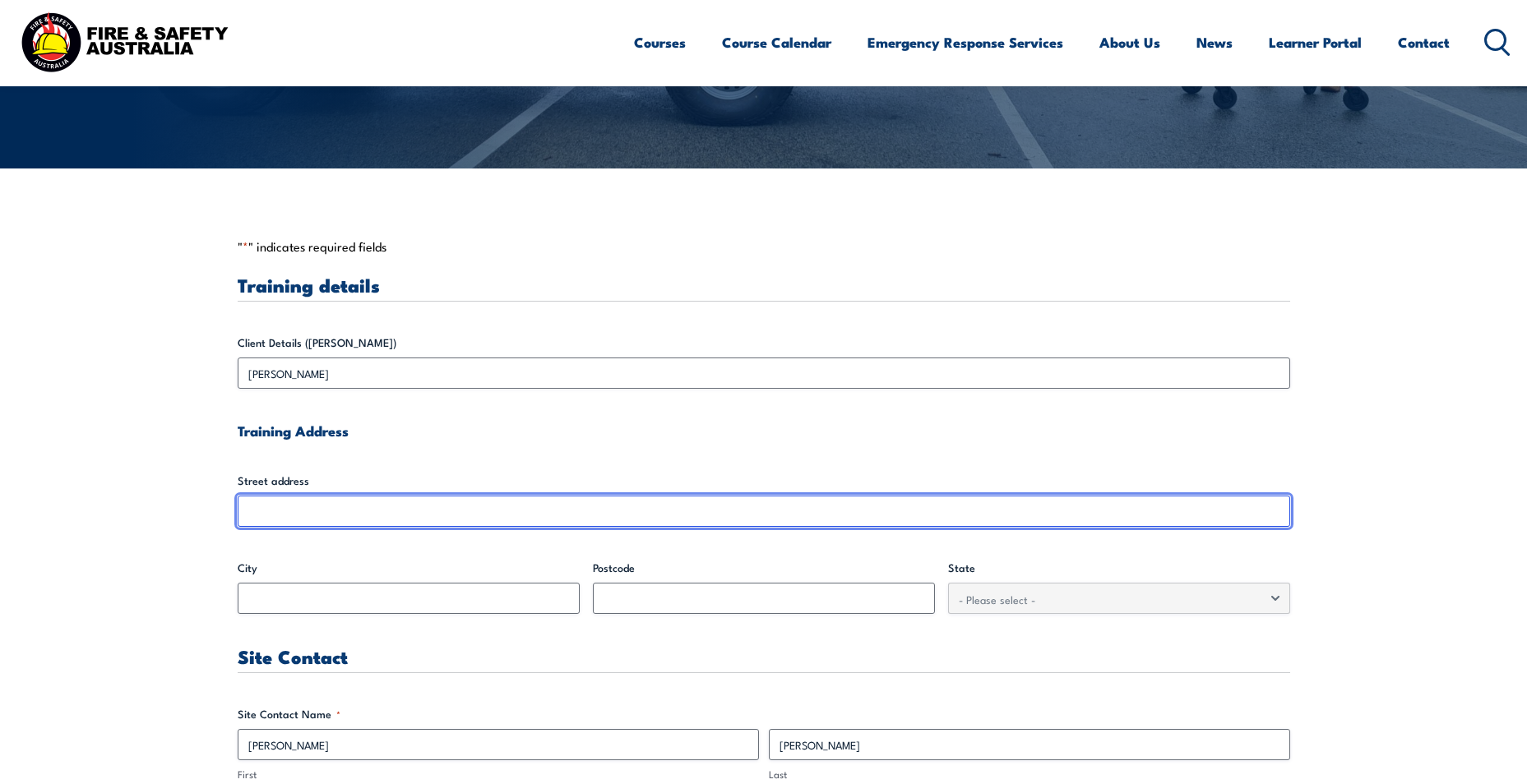
click at [399, 513] on input "Street address" at bounding box center [764, 512] width 1053 height 31
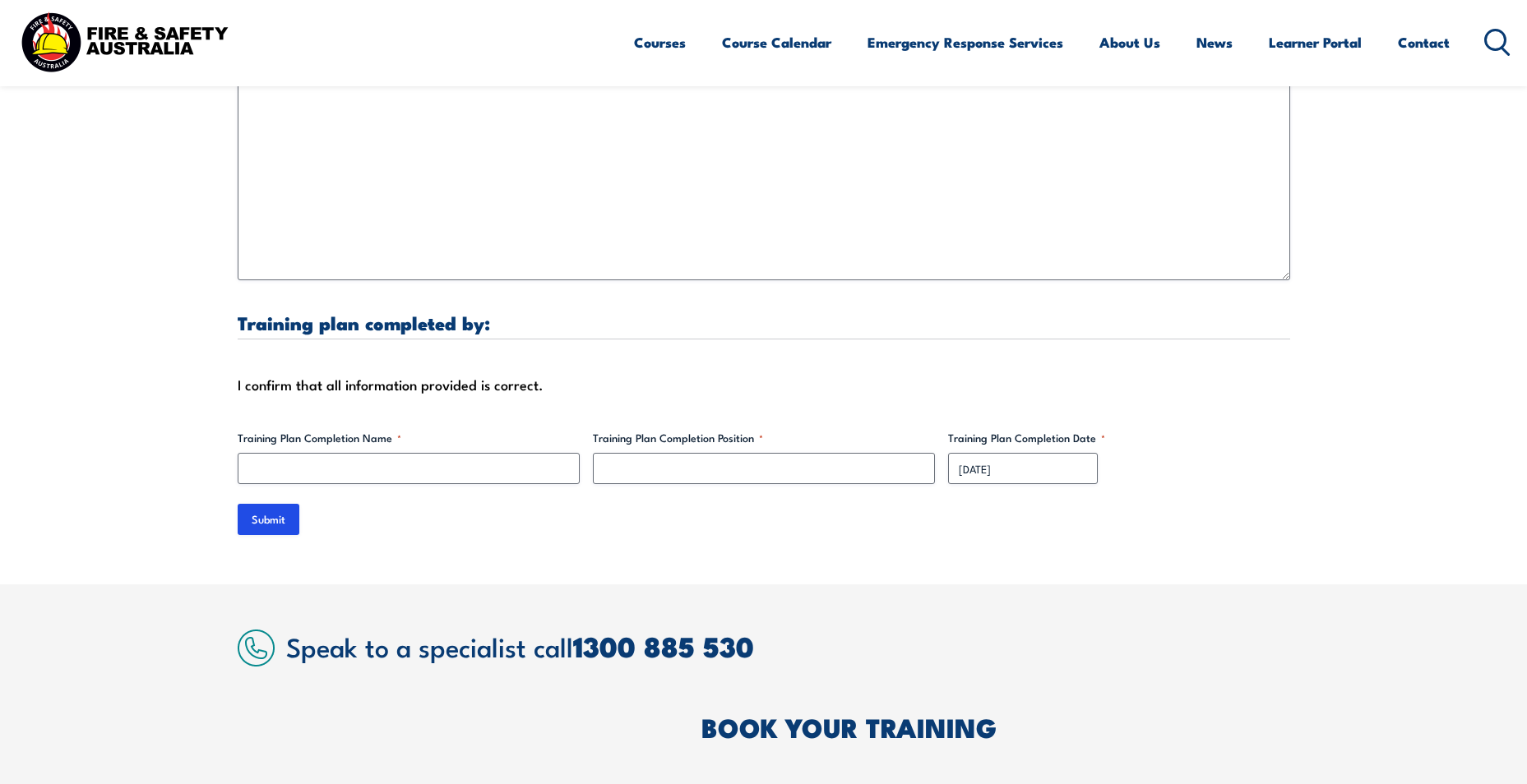
scroll to position [5016, 0]
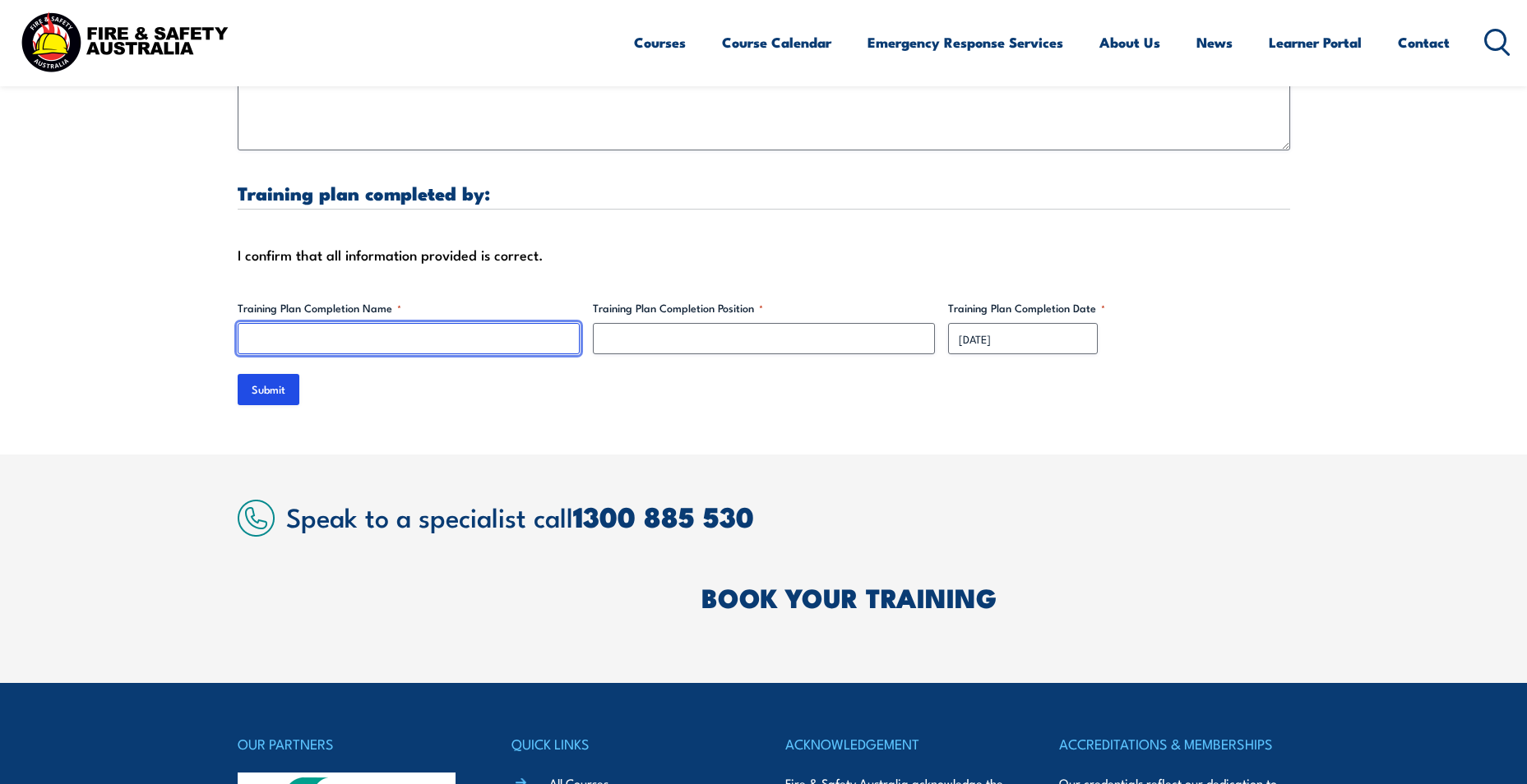
click at [320, 327] on input "Training Plan Completion Name *" at bounding box center [409, 338] width 342 height 31
type input "[PERSON_NAME]"
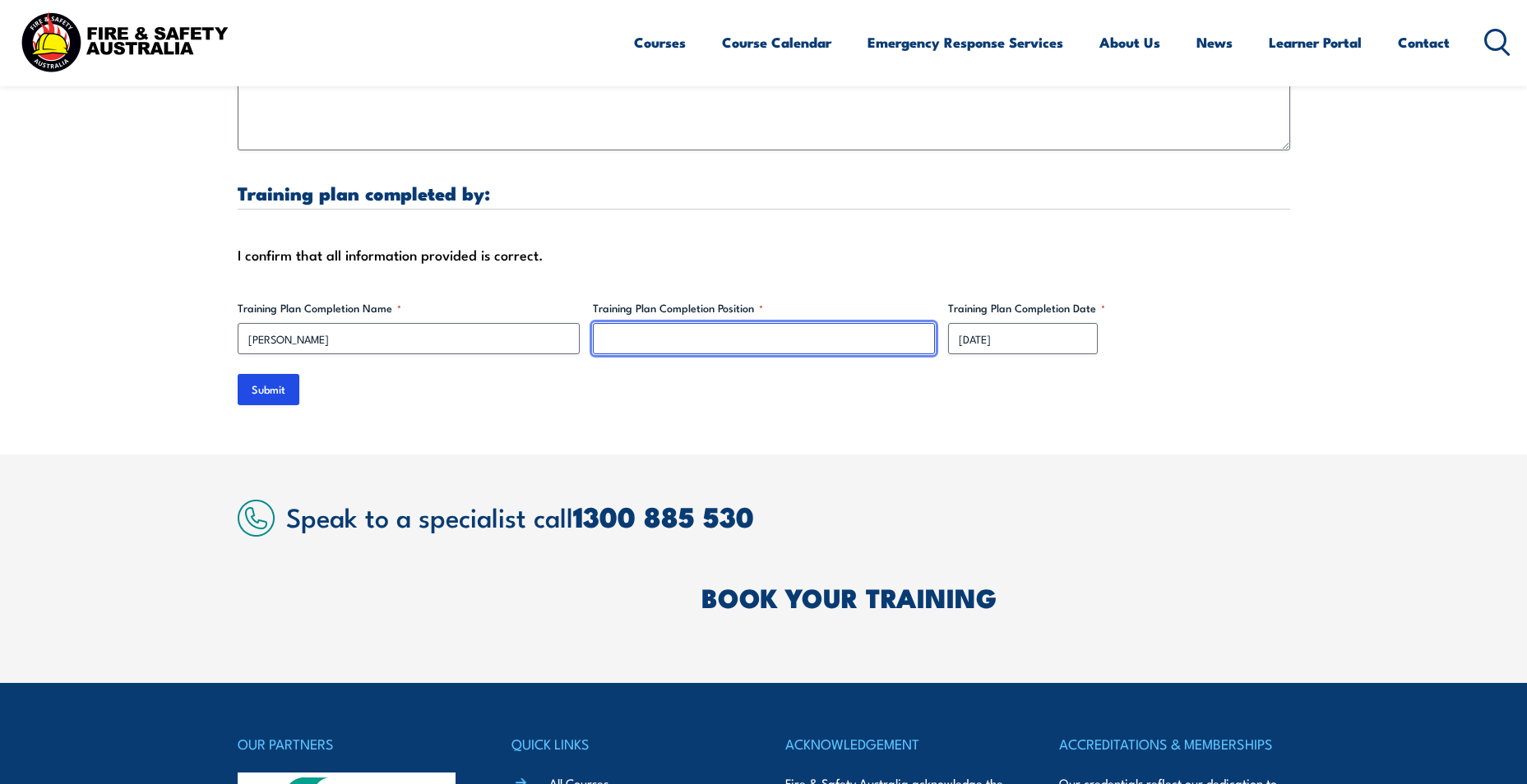
click at [672, 324] on input "Training Plan Completion Position *" at bounding box center [764, 338] width 342 height 31
type input "Training & Culture Advisor"
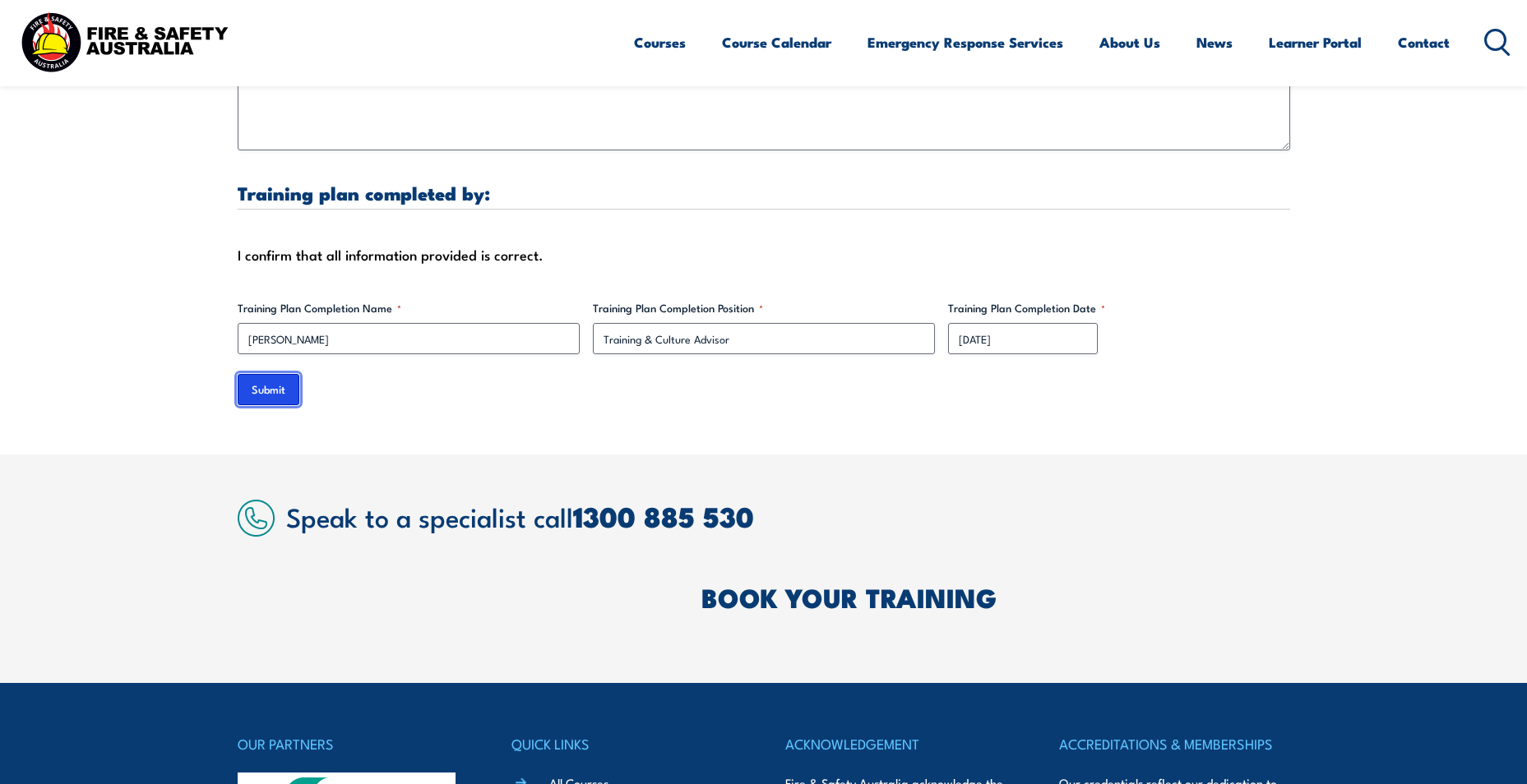
click at [263, 381] on input "Submit" at bounding box center [269, 390] width 62 height 31
click at [266, 375] on input "Submit" at bounding box center [269, 390] width 62 height 31
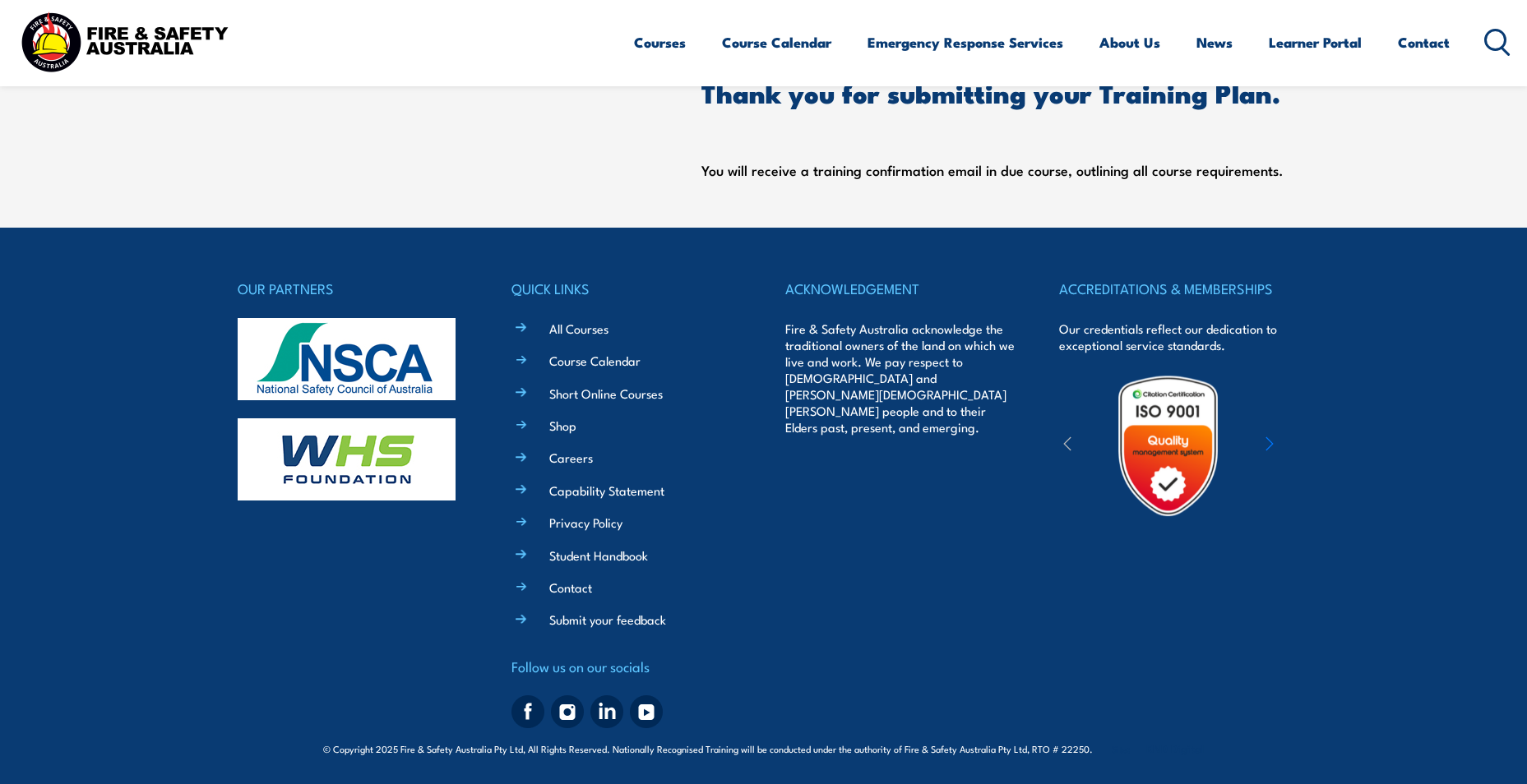
click at [266, 375] on img at bounding box center [346, 359] width 217 height 83
